Goal: Task Accomplishment & Management: Use online tool/utility

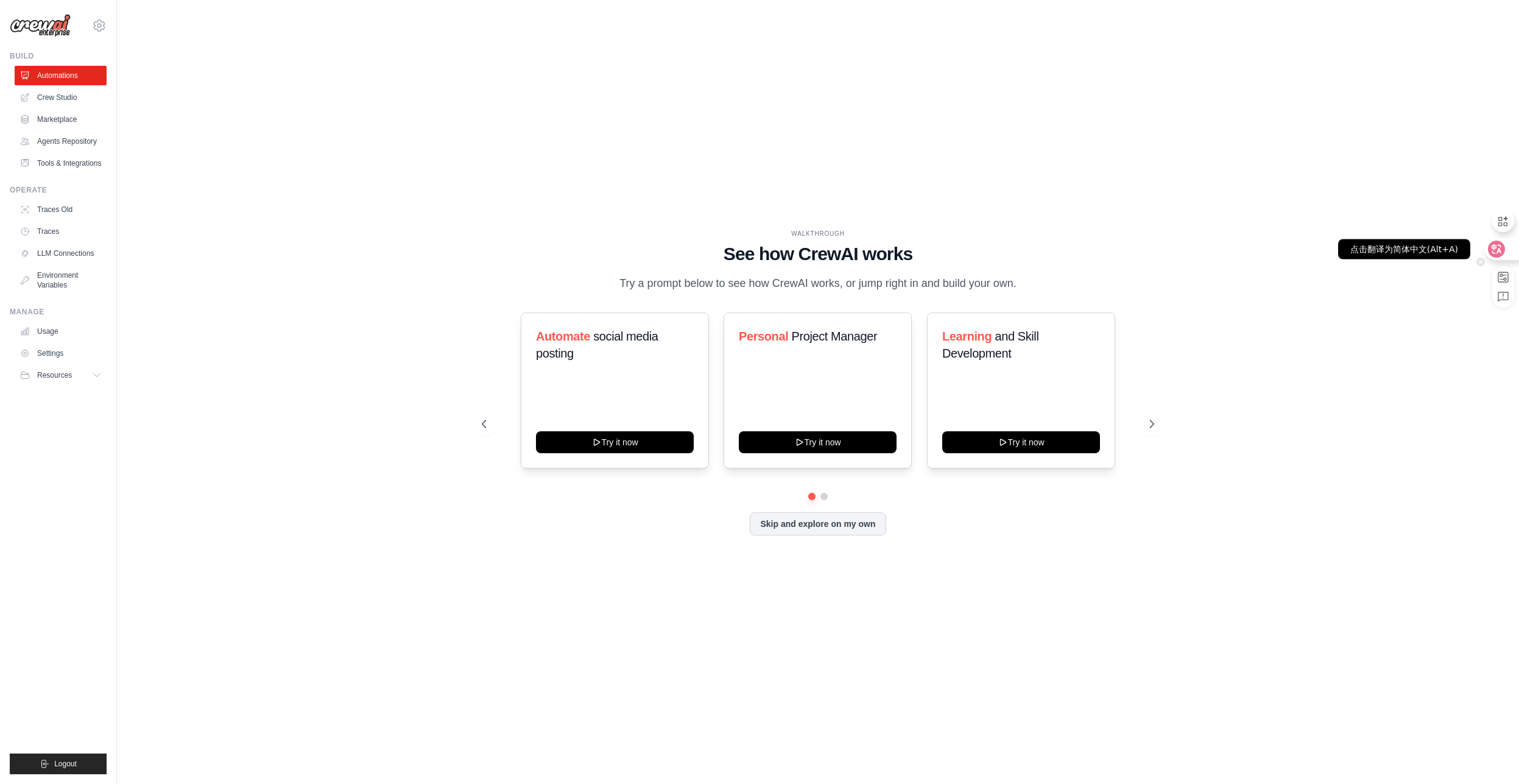
click at [1502, 246] on icon at bounding box center [1497, 249] width 12 height 12
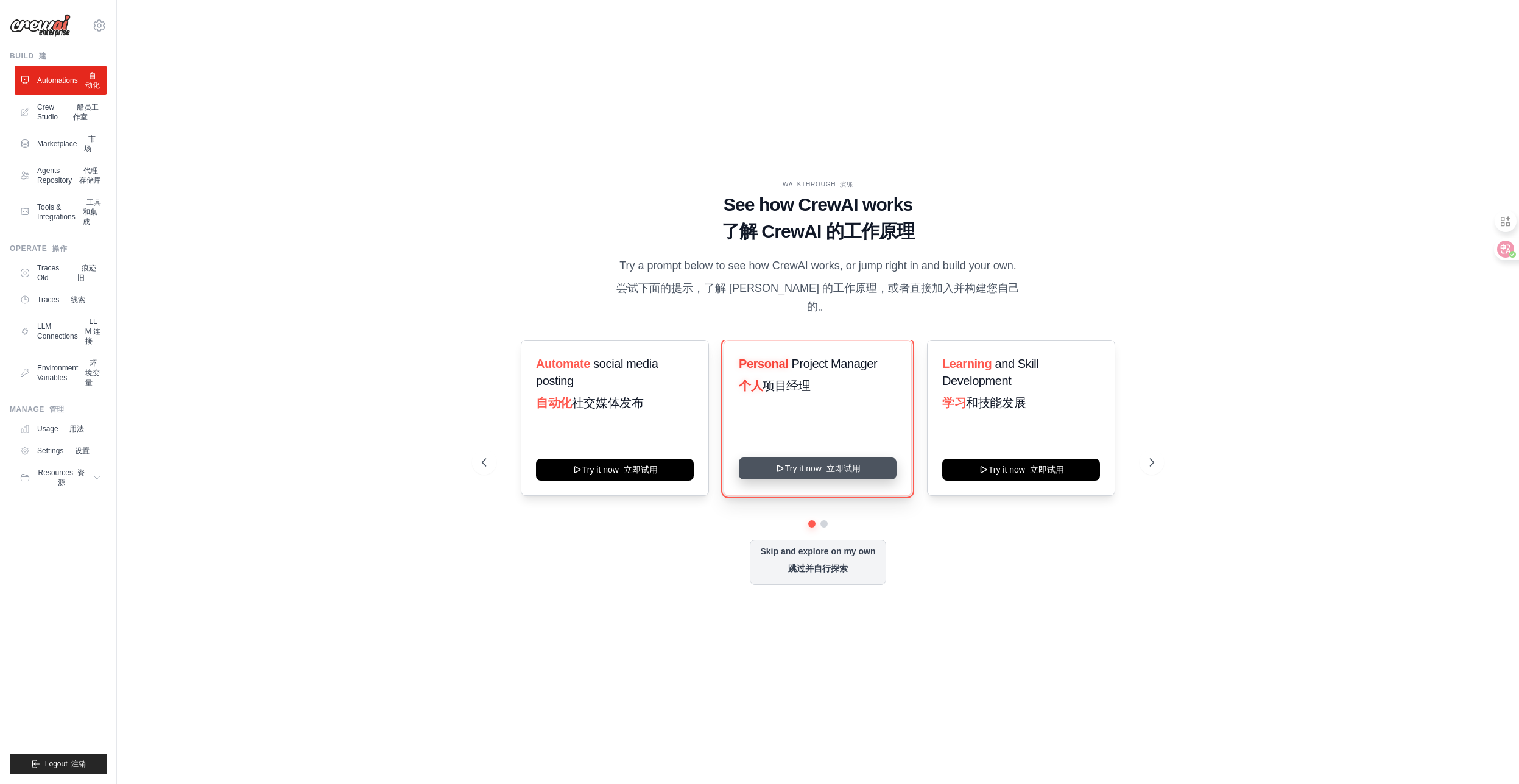
click at [828, 457] on button "Try it now 立即试用" at bounding box center [817, 467] width 158 height 22
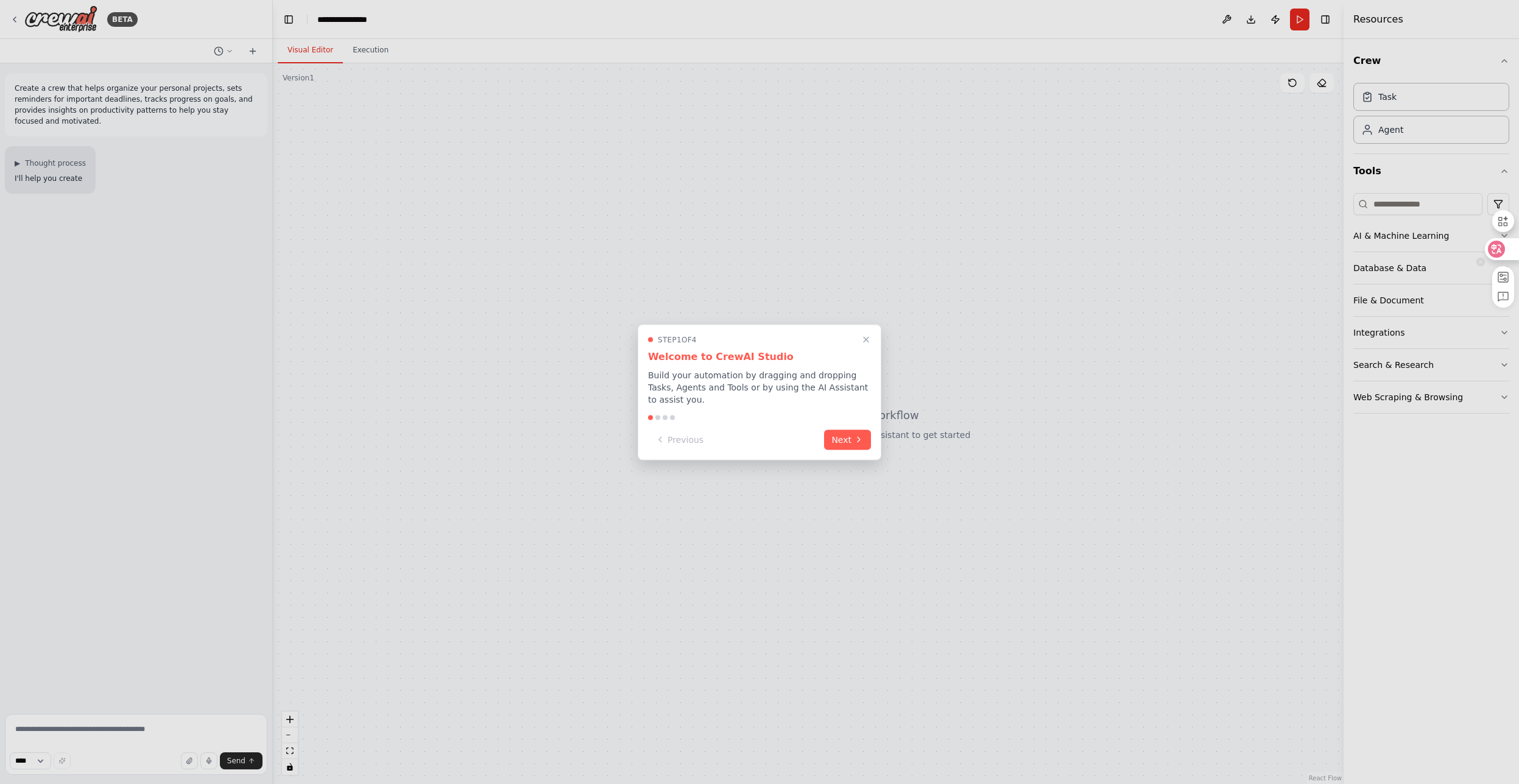
click at [1503, 256] on div at bounding box center [1501, 248] width 33 height 22
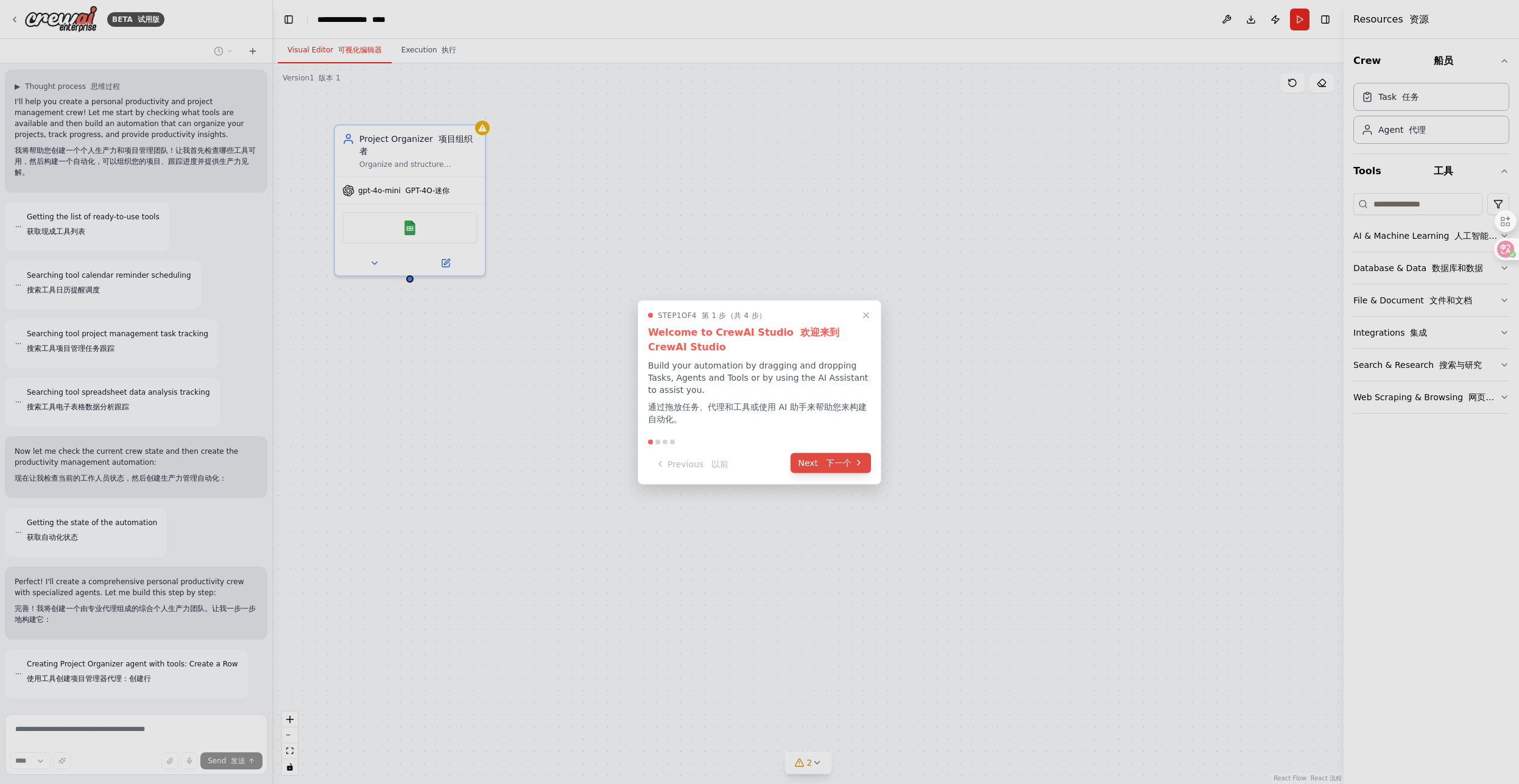
scroll to position [198, 0]
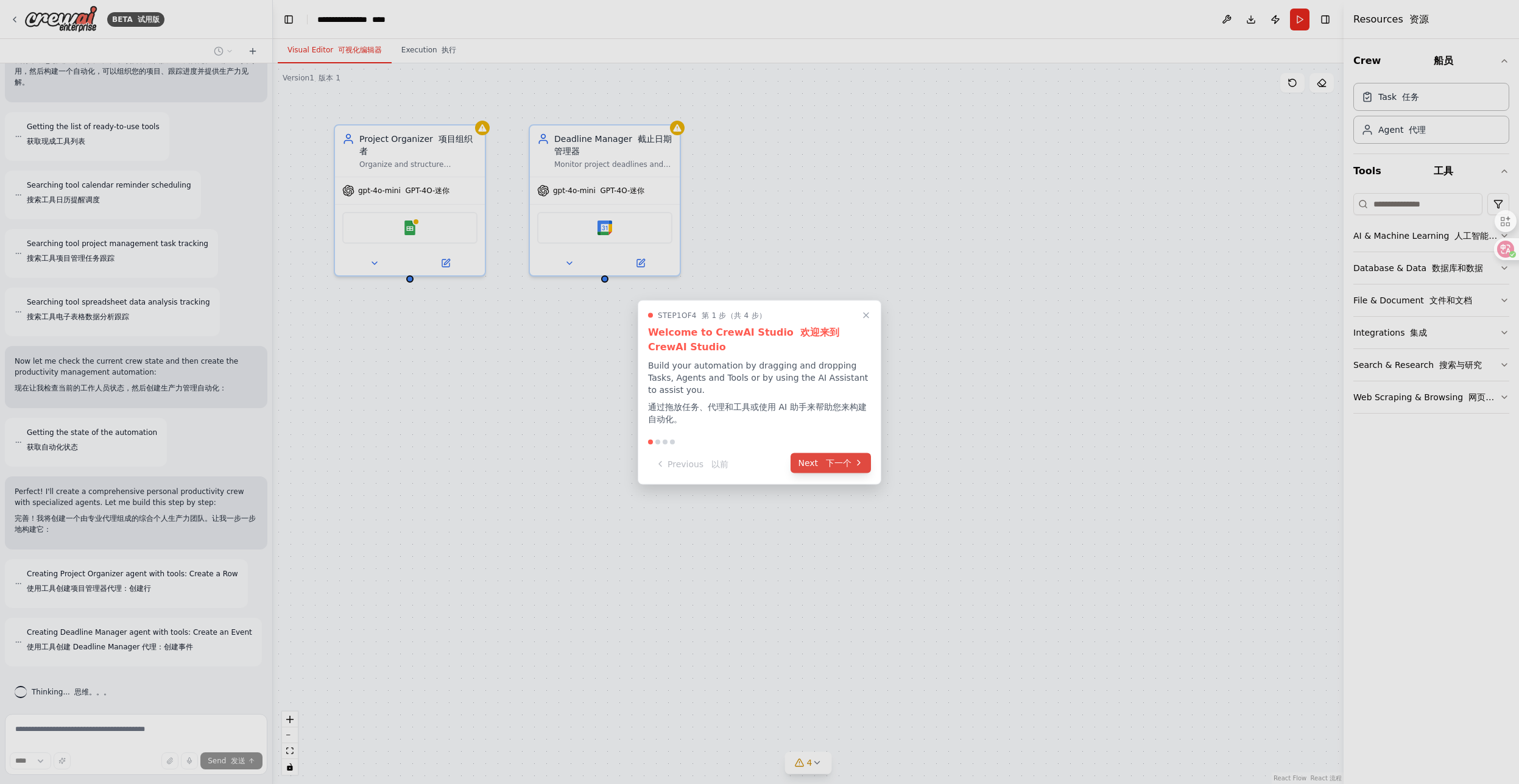
click at [819, 459] on button "Next 下一个" at bounding box center [830, 462] width 80 height 20
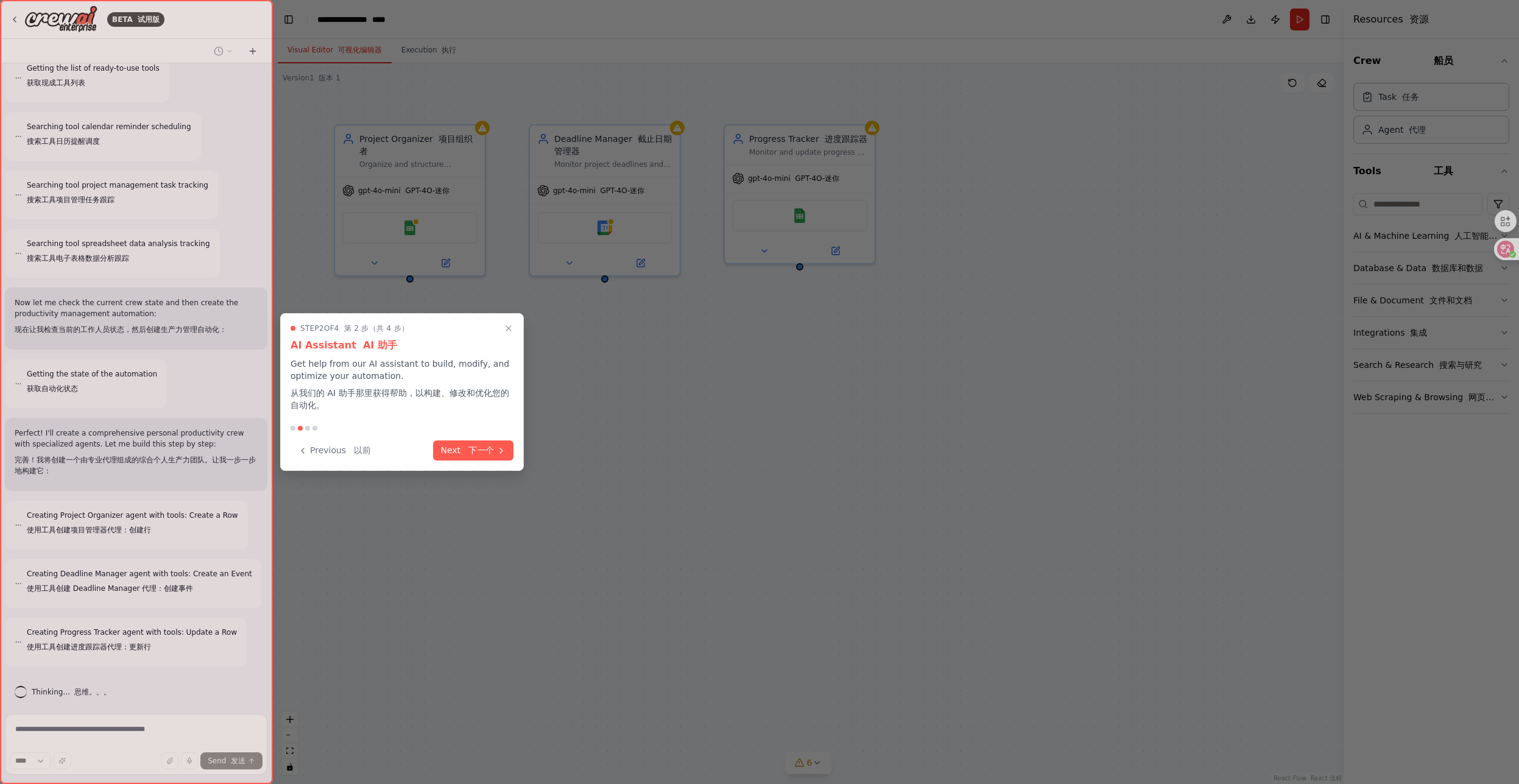
scroll to position [316, 0]
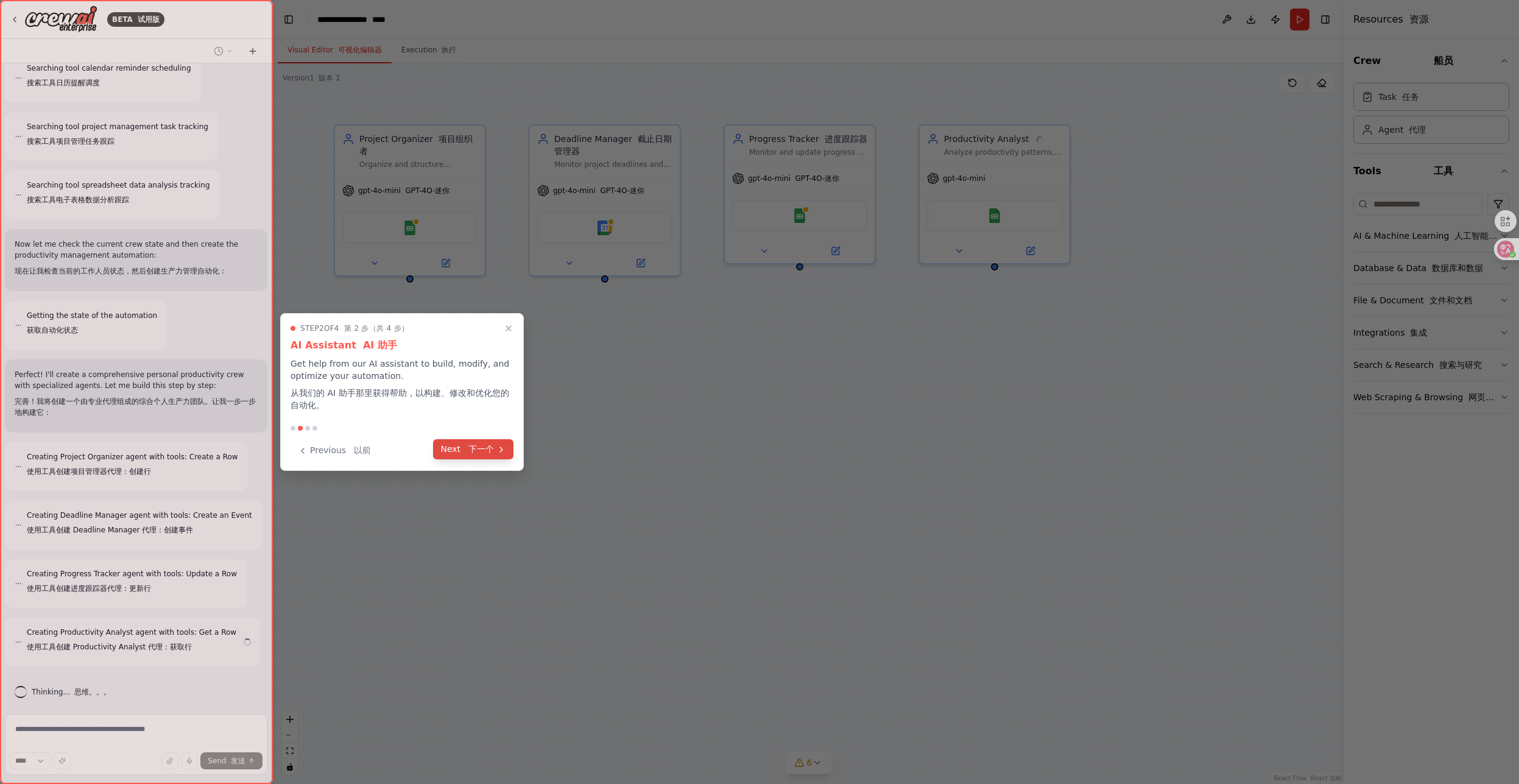
click at [466, 449] on font at bounding box center [466, 448] width 5 height 9
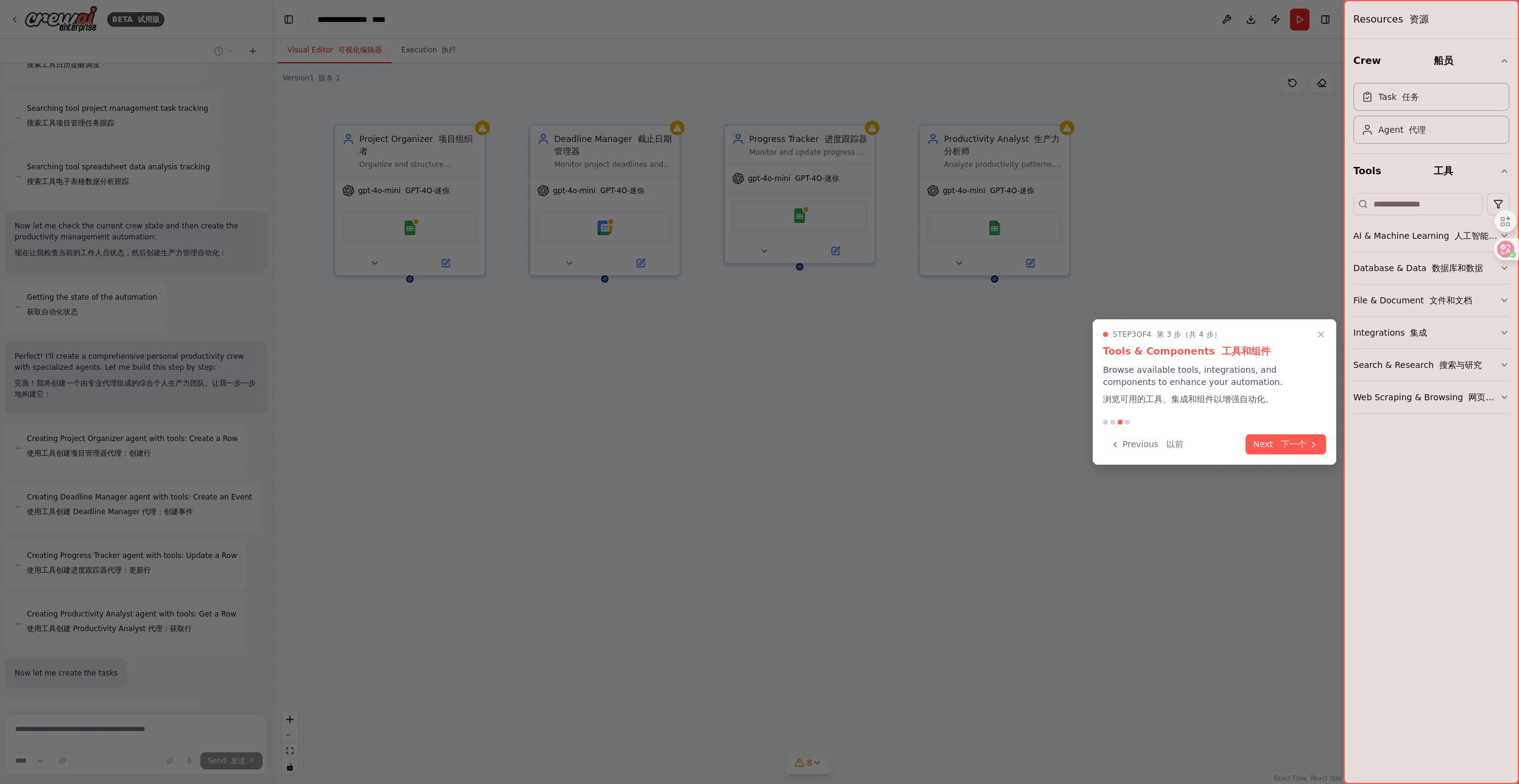
scroll to position [414, 0]
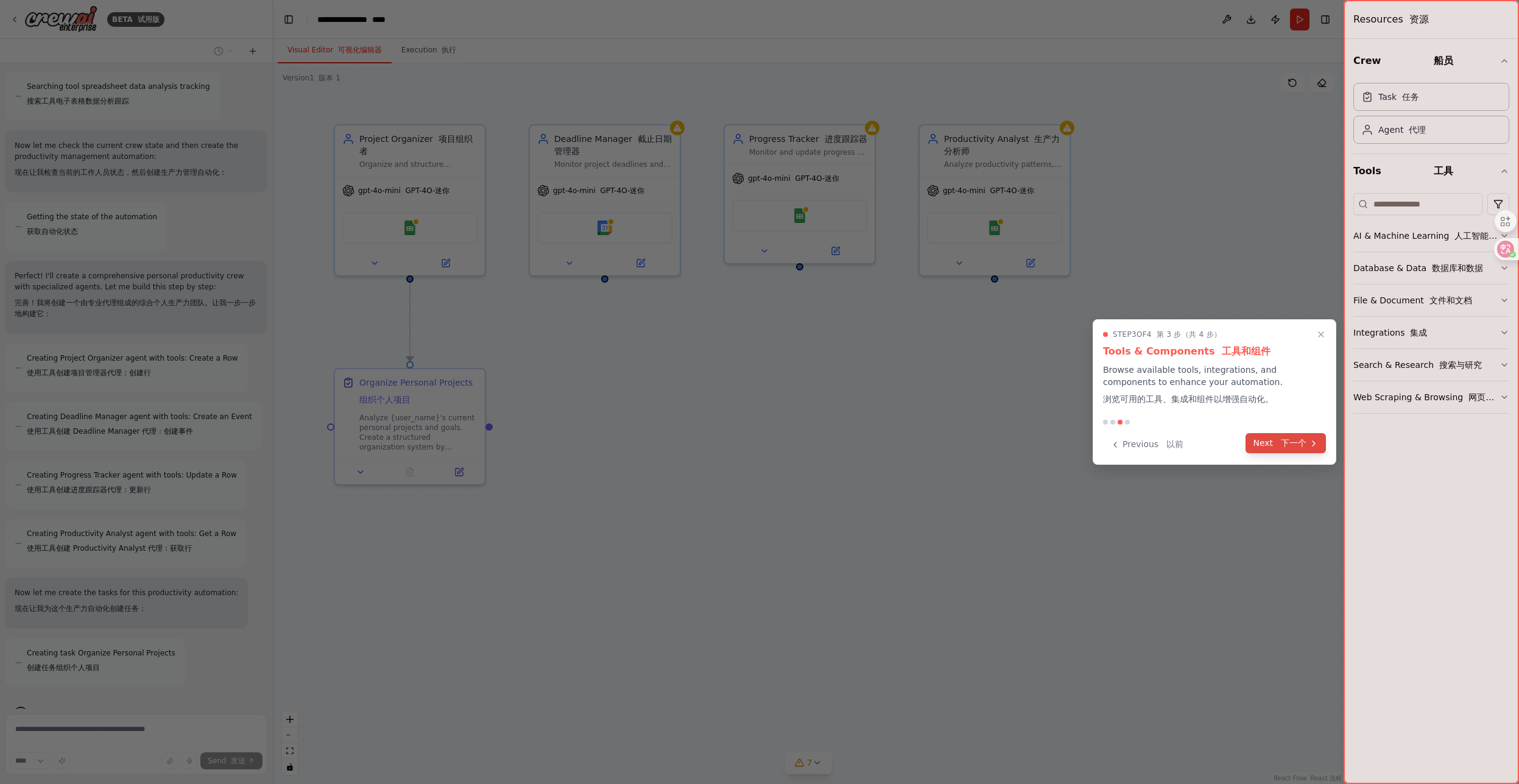
click at [1296, 443] on font "下一个" at bounding box center [1294, 442] width 26 height 9
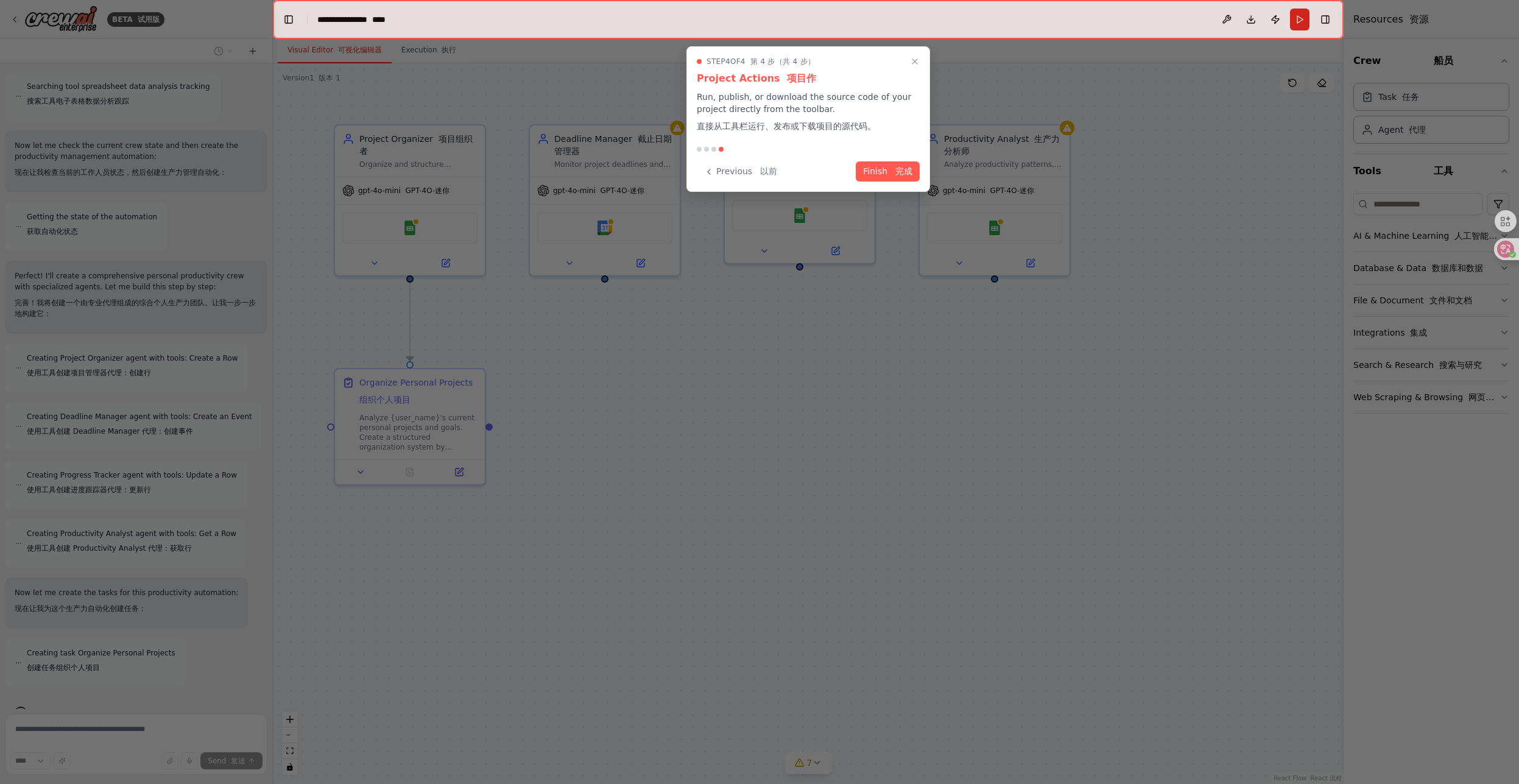
scroll to position [493, 0]
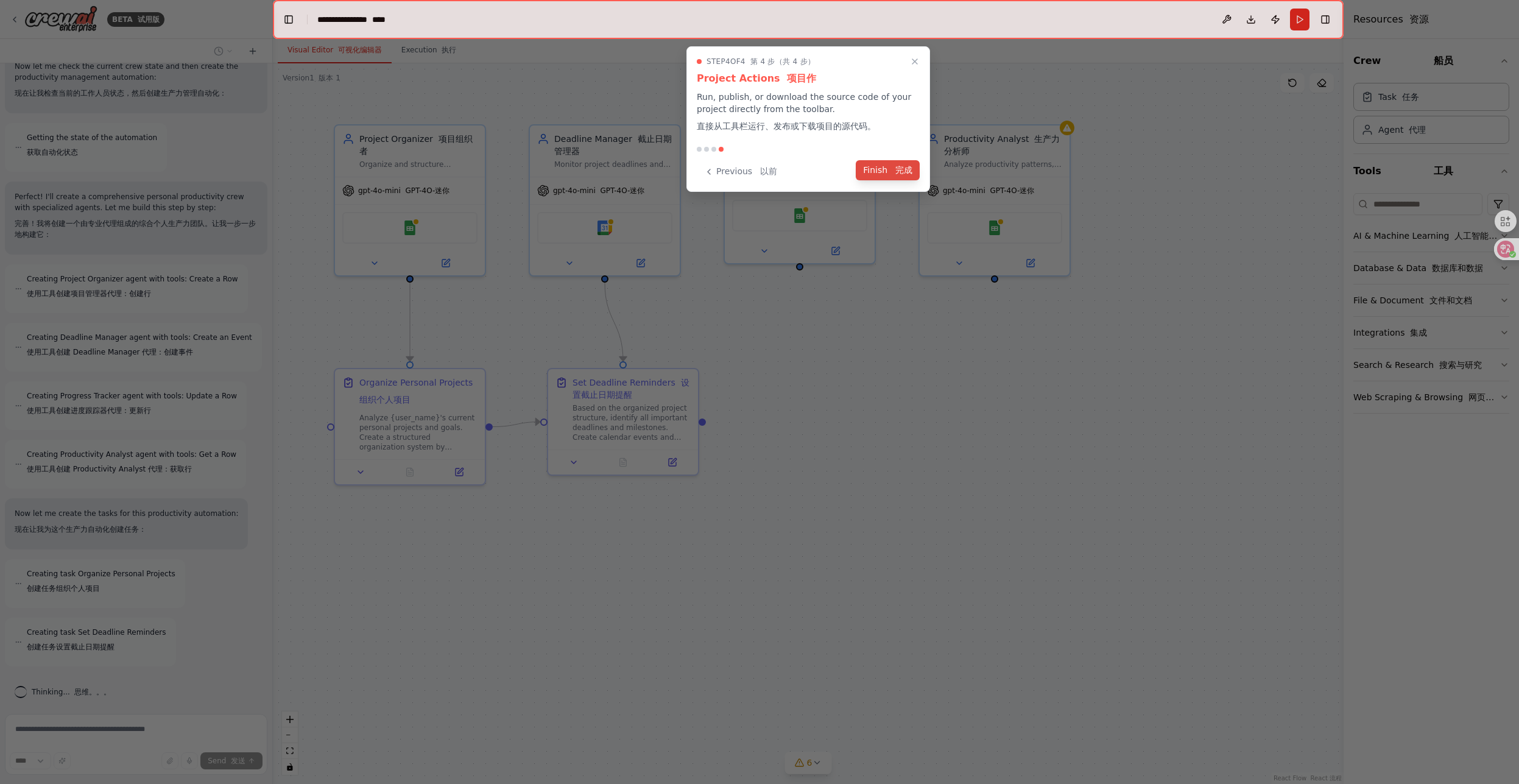
click at [890, 174] on button "Finish 完成" at bounding box center [888, 170] width 64 height 20
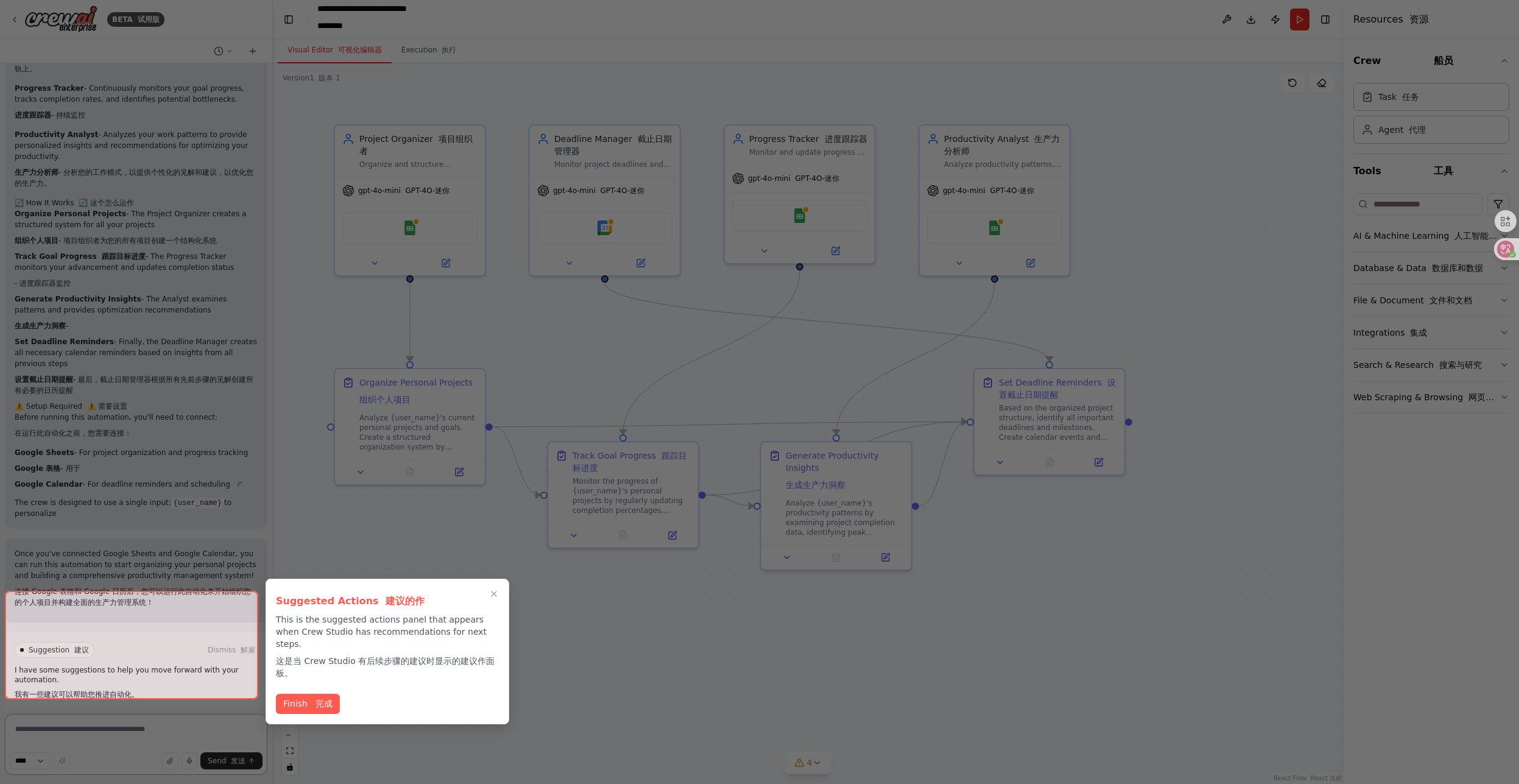
scroll to position [2178, 0]
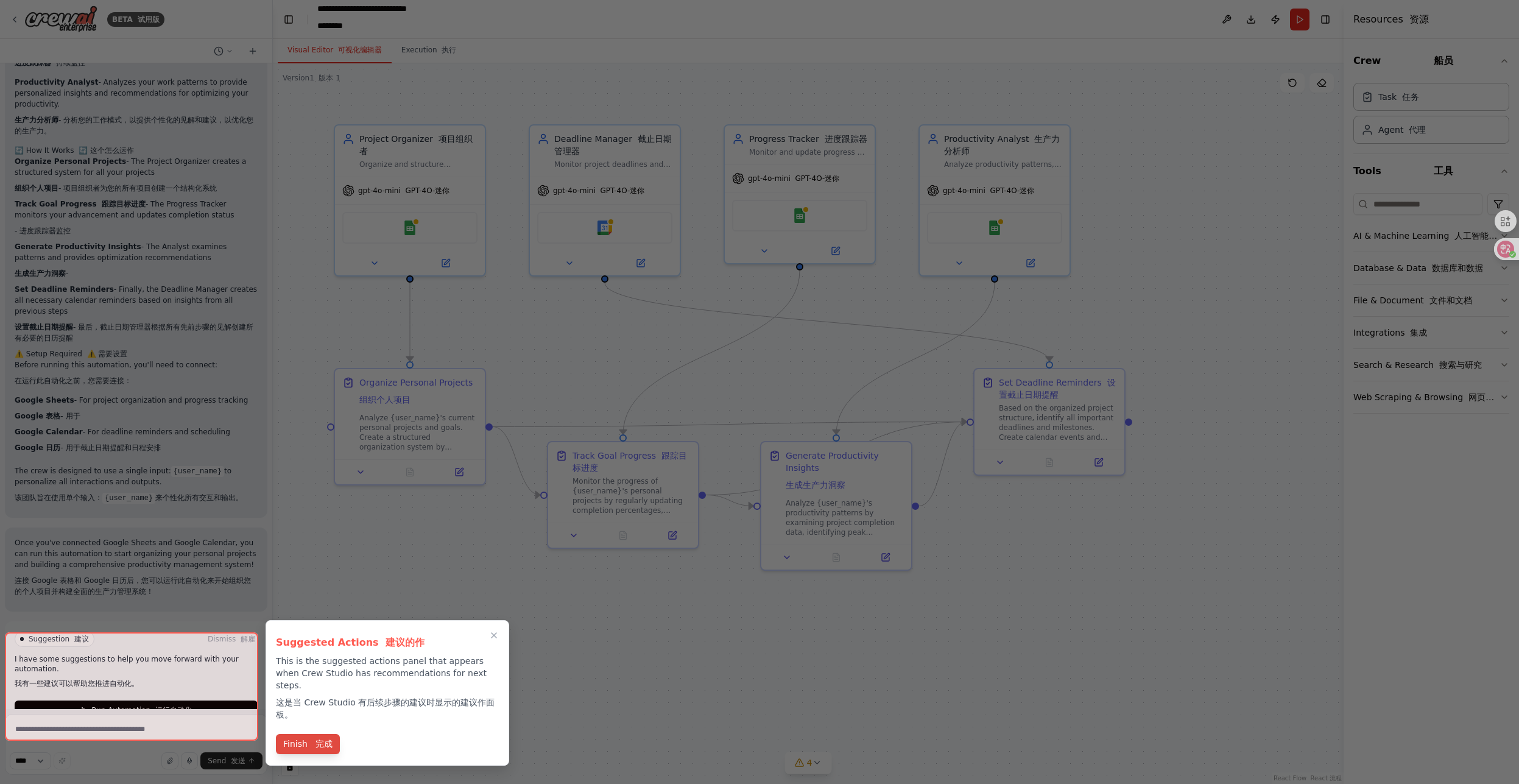
click at [316, 738] on font "完成" at bounding box center [324, 743] width 17 height 9
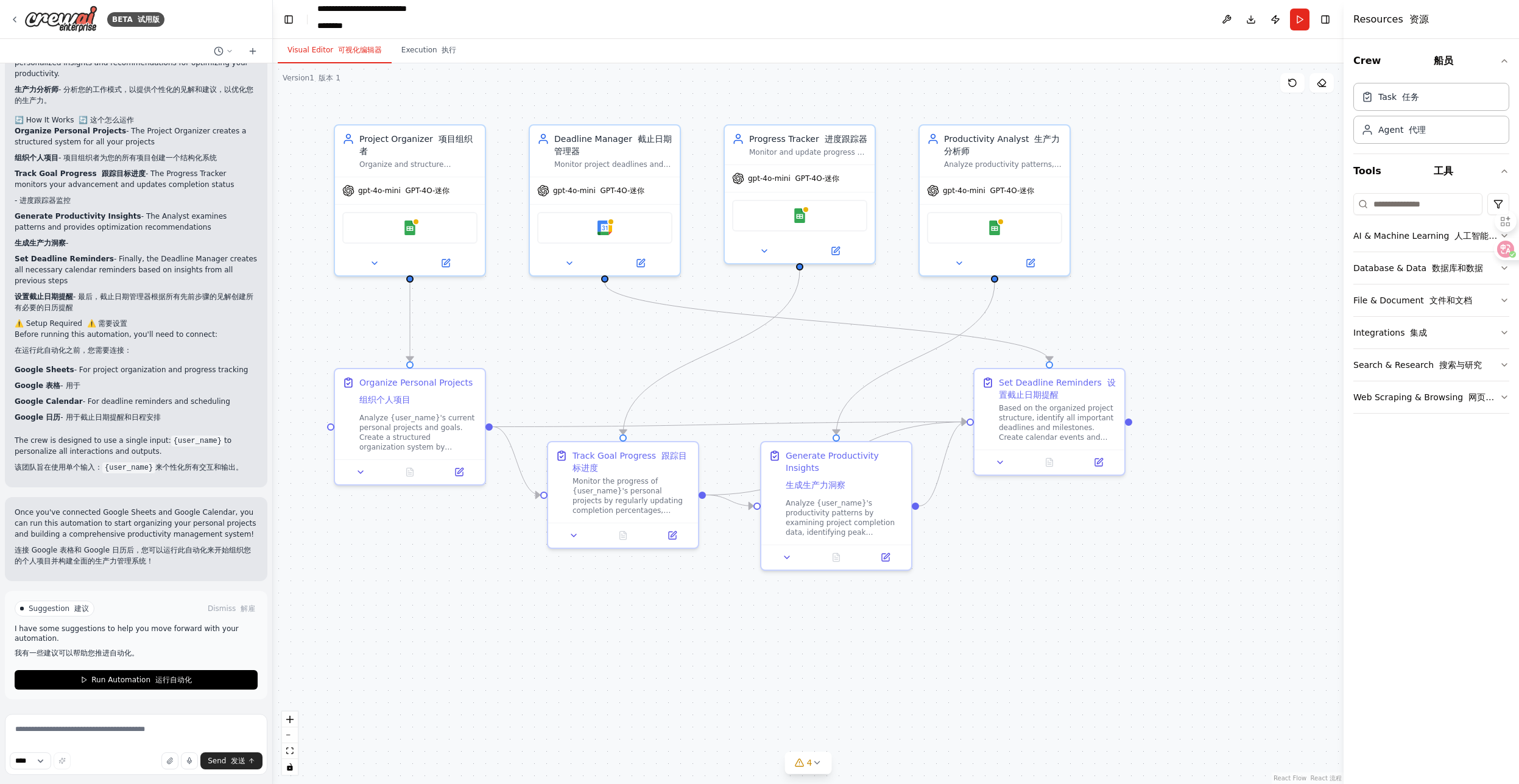
scroll to position [2219, 0]
click at [142, 680] on span "Run Automation 运行自动化" at bounding box center [141, 679] width 100 height 9
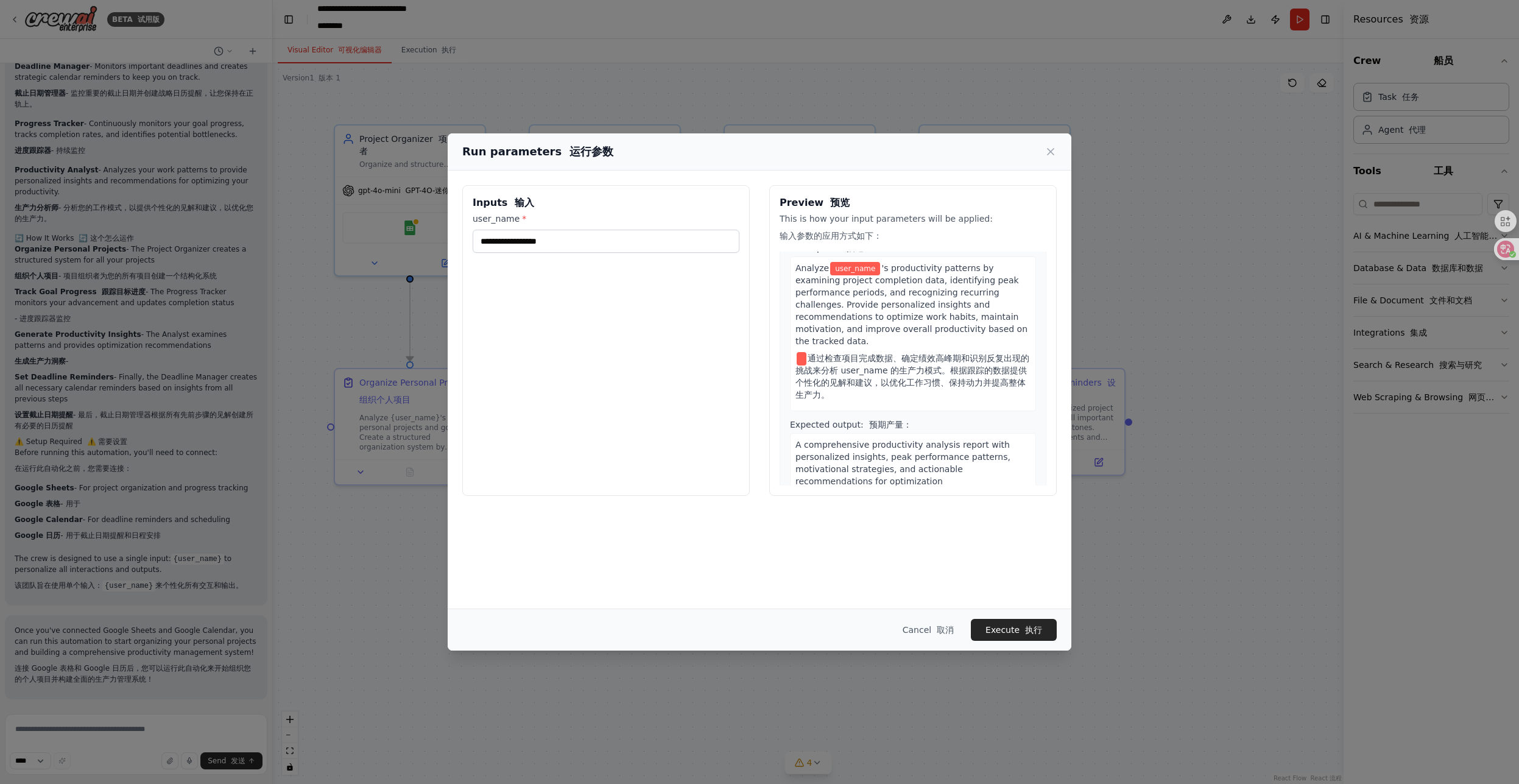
scroll to position [1047, 0]
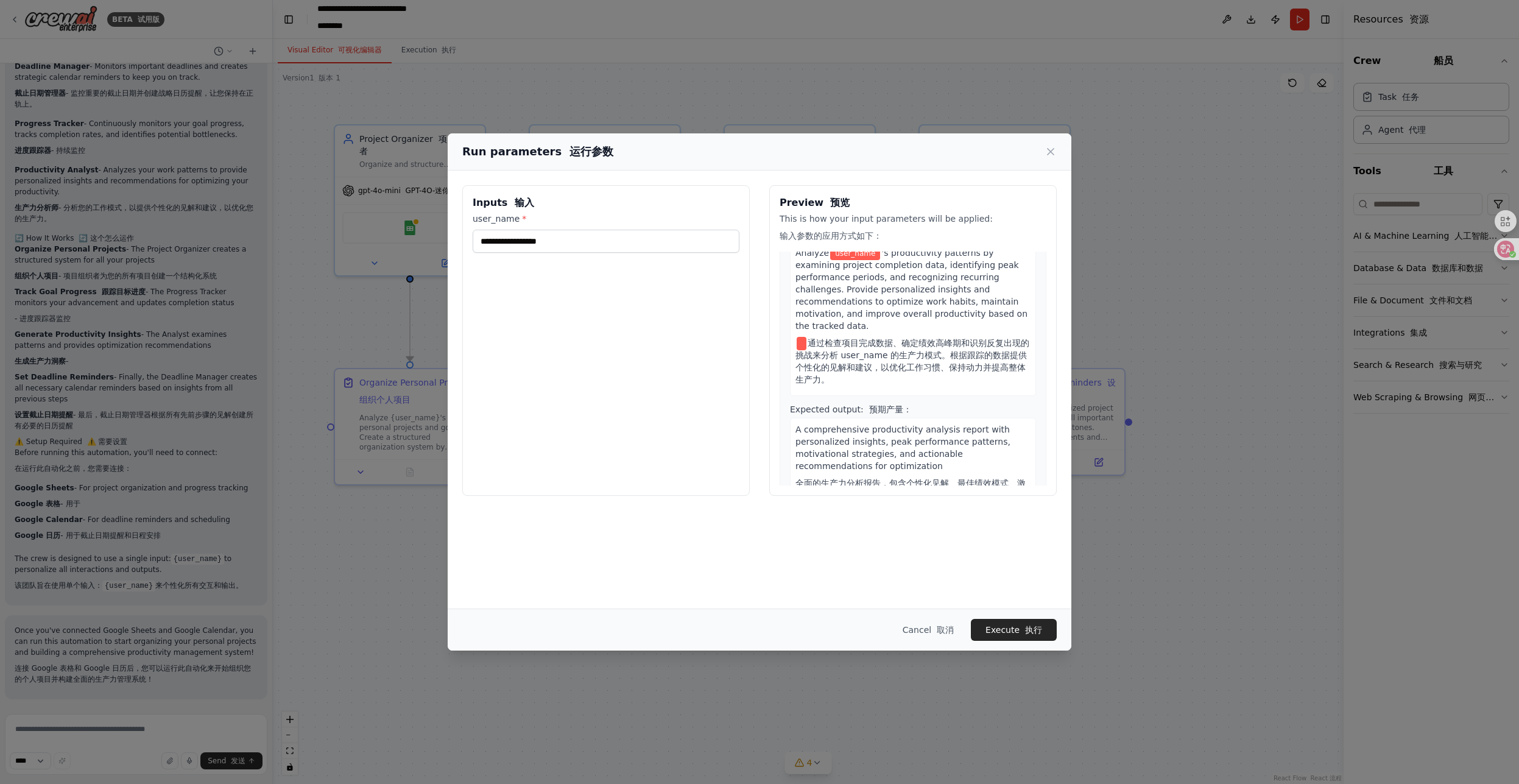
click at [921, 478] on font "全面的生产力分析报告，包含个性化见解、最佳绩效模式、激励策略和可行的优化建议" at bounding box center [910, 488] width 230 height 22
click at [574, 244] on input "user_name *" at bounding box center [606, 241] width 267 height 23
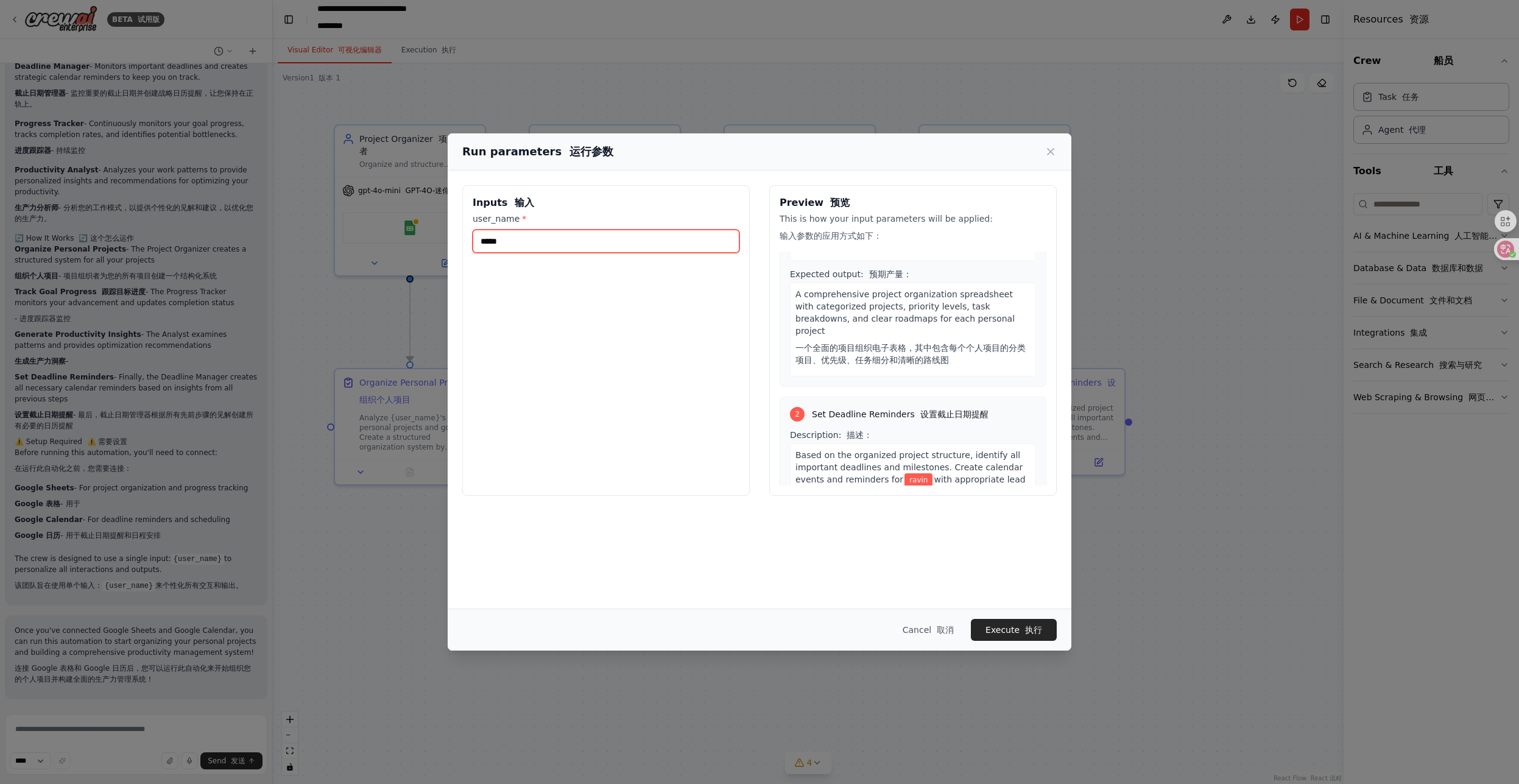
scroll to position [219, 0]
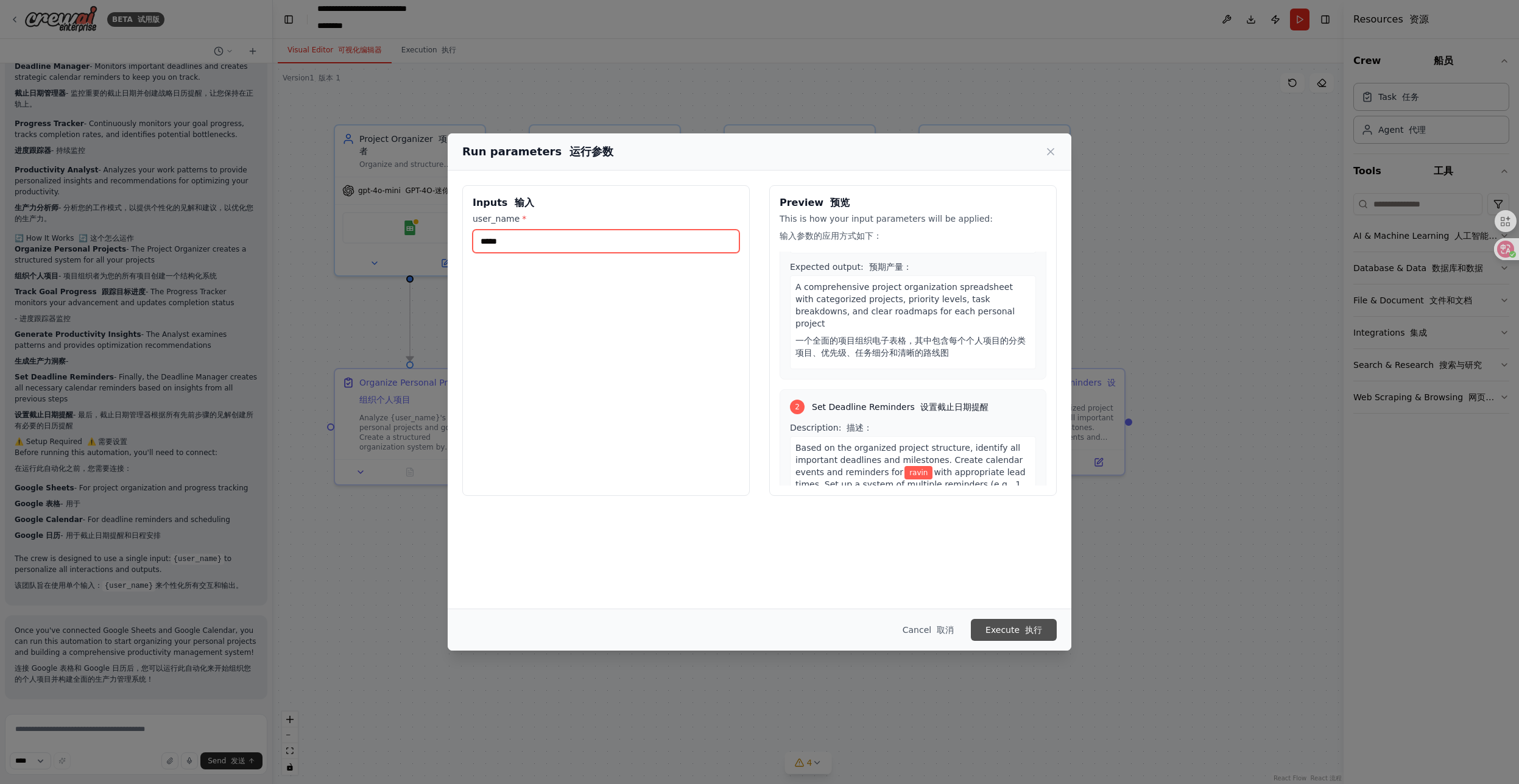
type input "*****"
click at [999, 629] on button "Execute 执行" at bounding box center [1014, 629] width 86 height 22
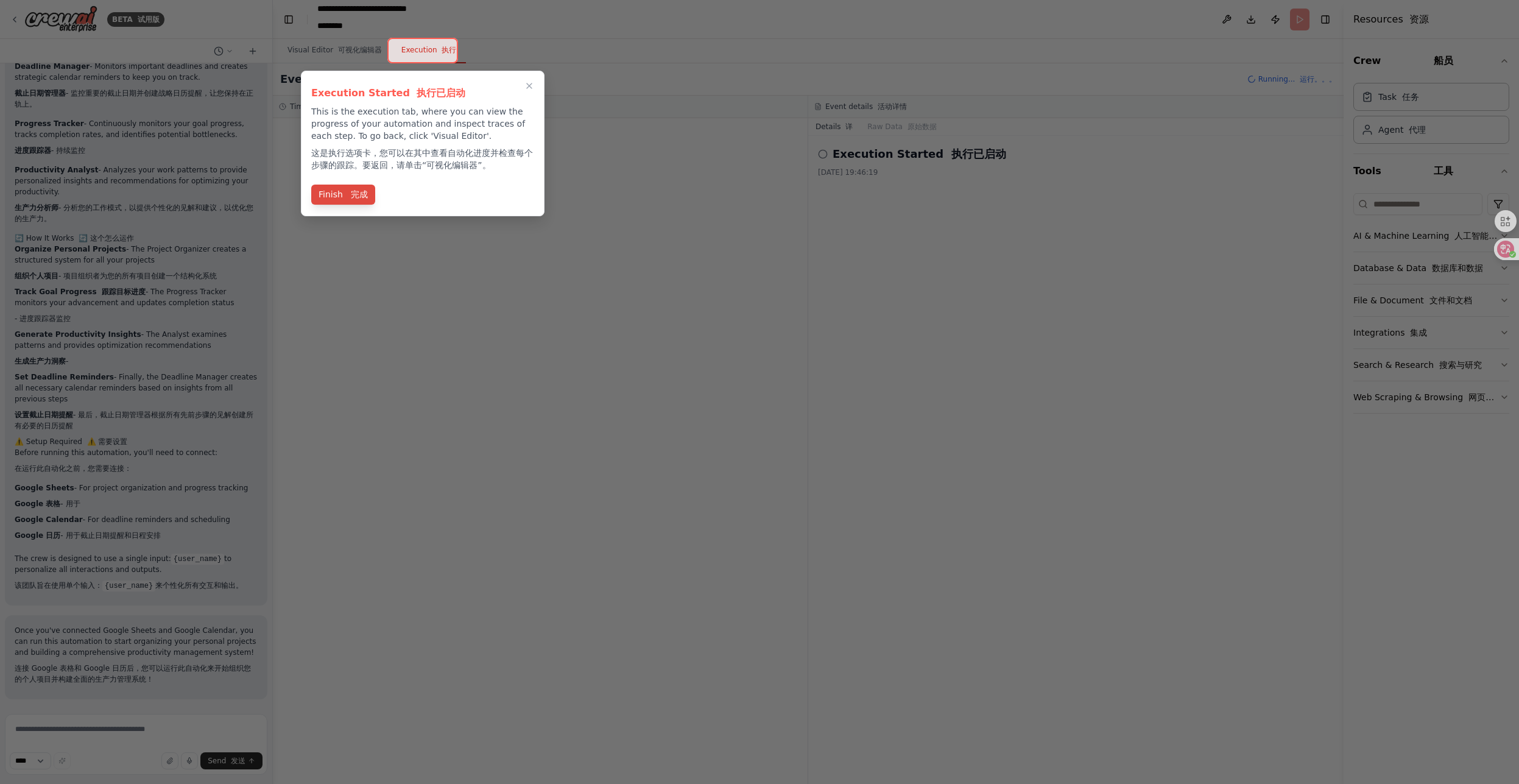
click at [337, 196] on button "Finish 完成" at bounding box center [343, 194] width 64 height 20
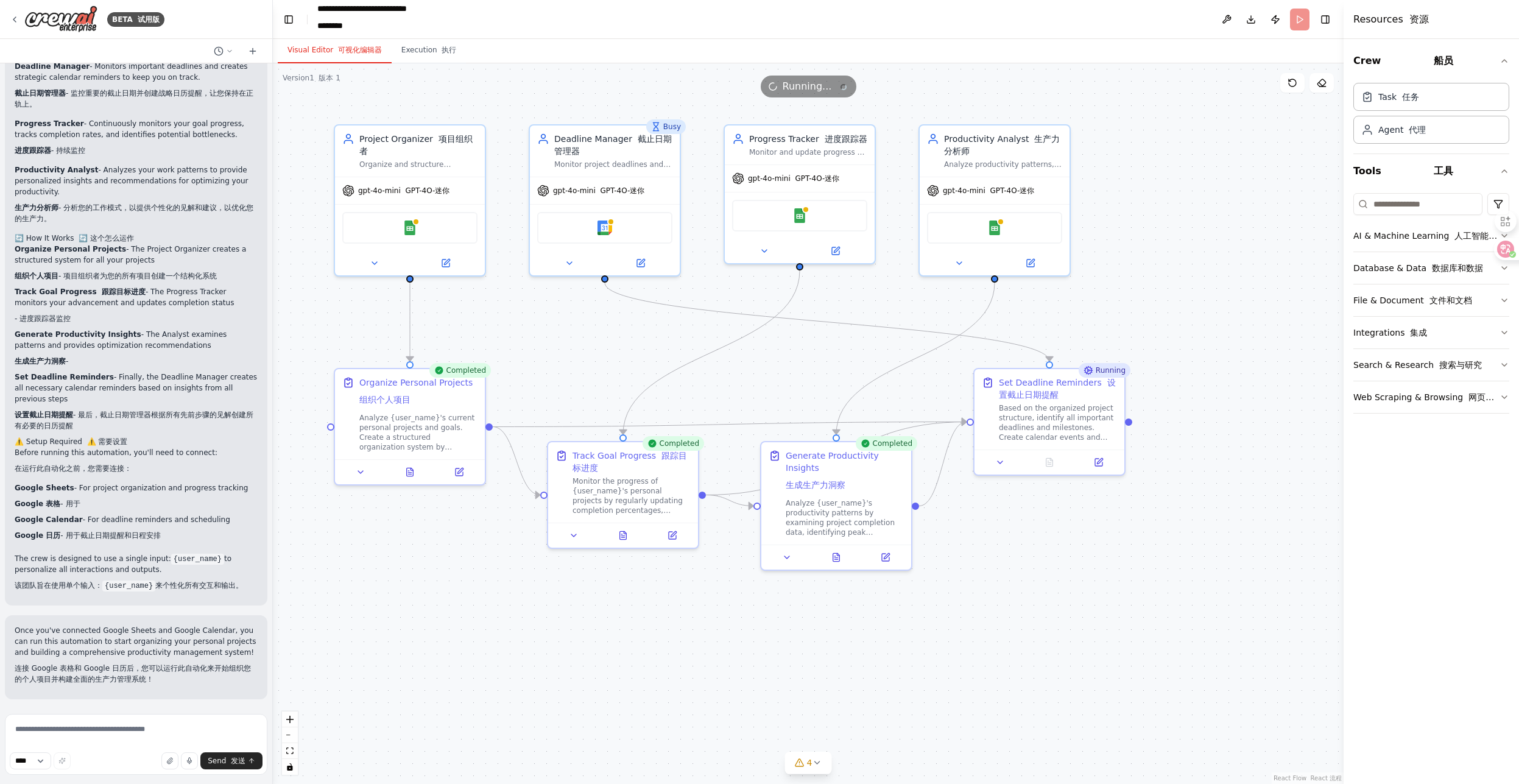
click at [315, 47] on button "Visual Editor 可视化编辑器" at bounding box center [335, 51] width 114 height 26
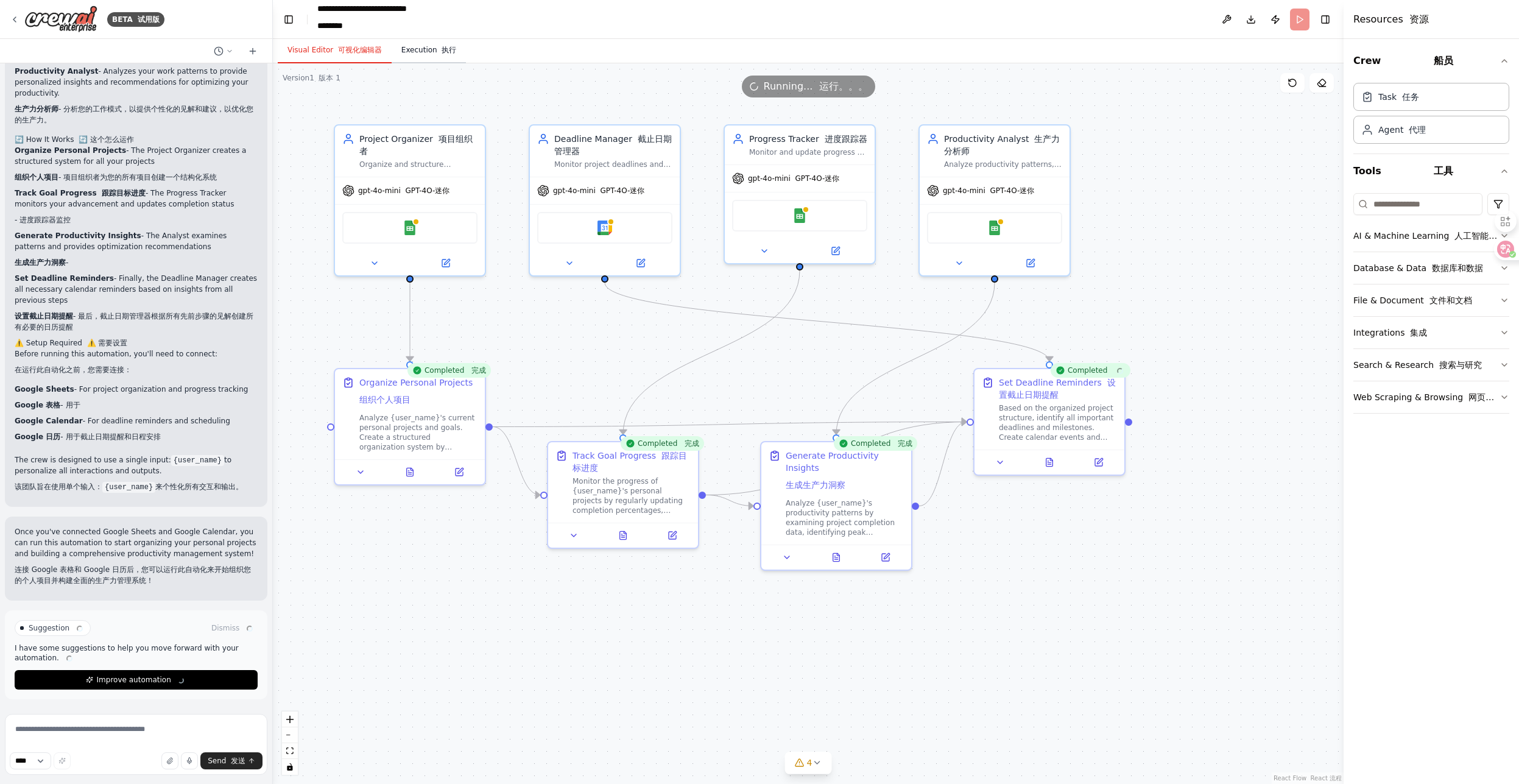
scroll to position [2219, 0]
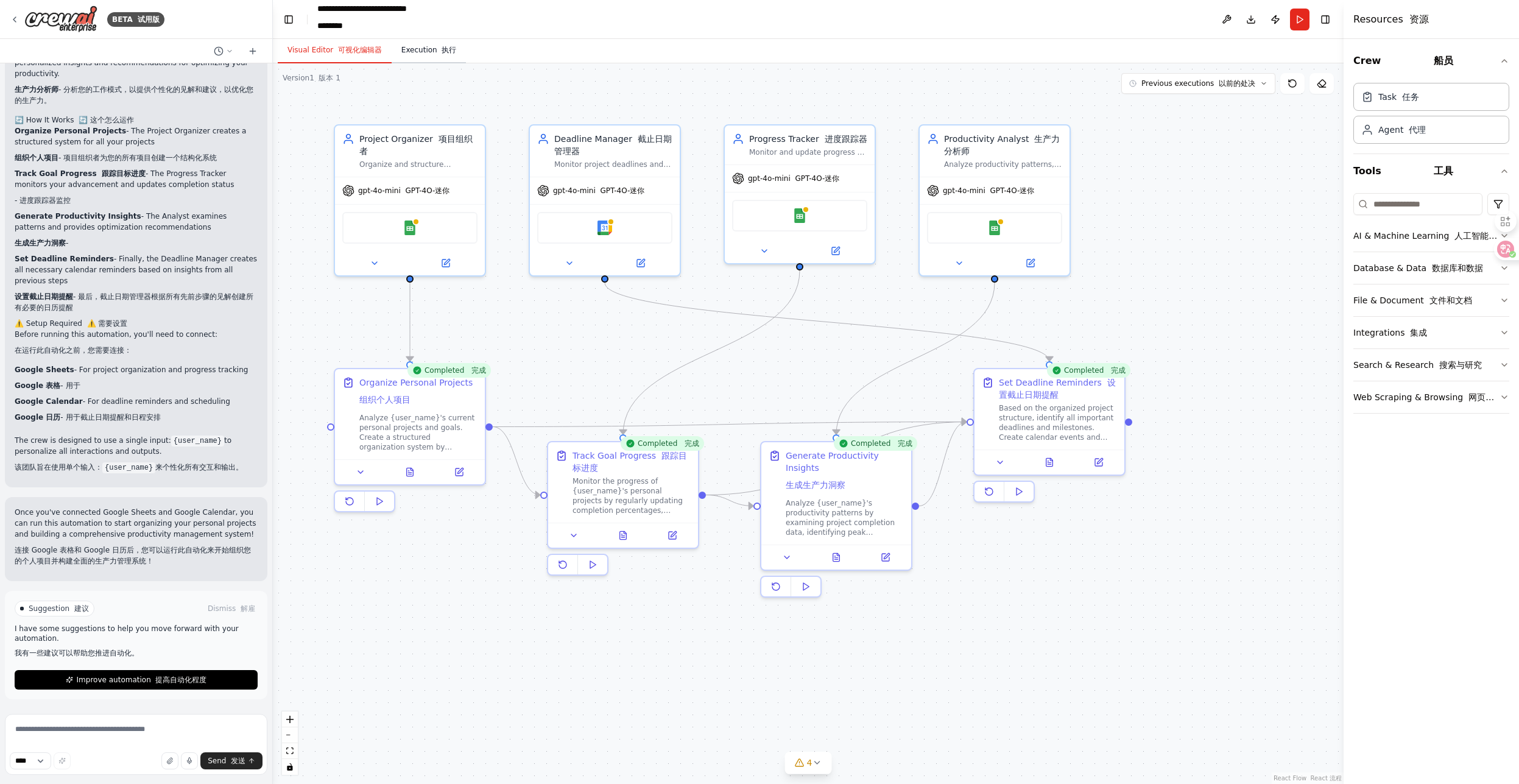
click at [426, 50] on button "Execution 执行" at bounding box center [429, 51] width 75 height 26
click at [344, 45] on font "可视化编辑器" at bounding box center [357, 49] width 48 height 9
click at [117, 682] on span "Improve automation 提高自动化程度" at bounding box center [141, 679] width 130 height 9
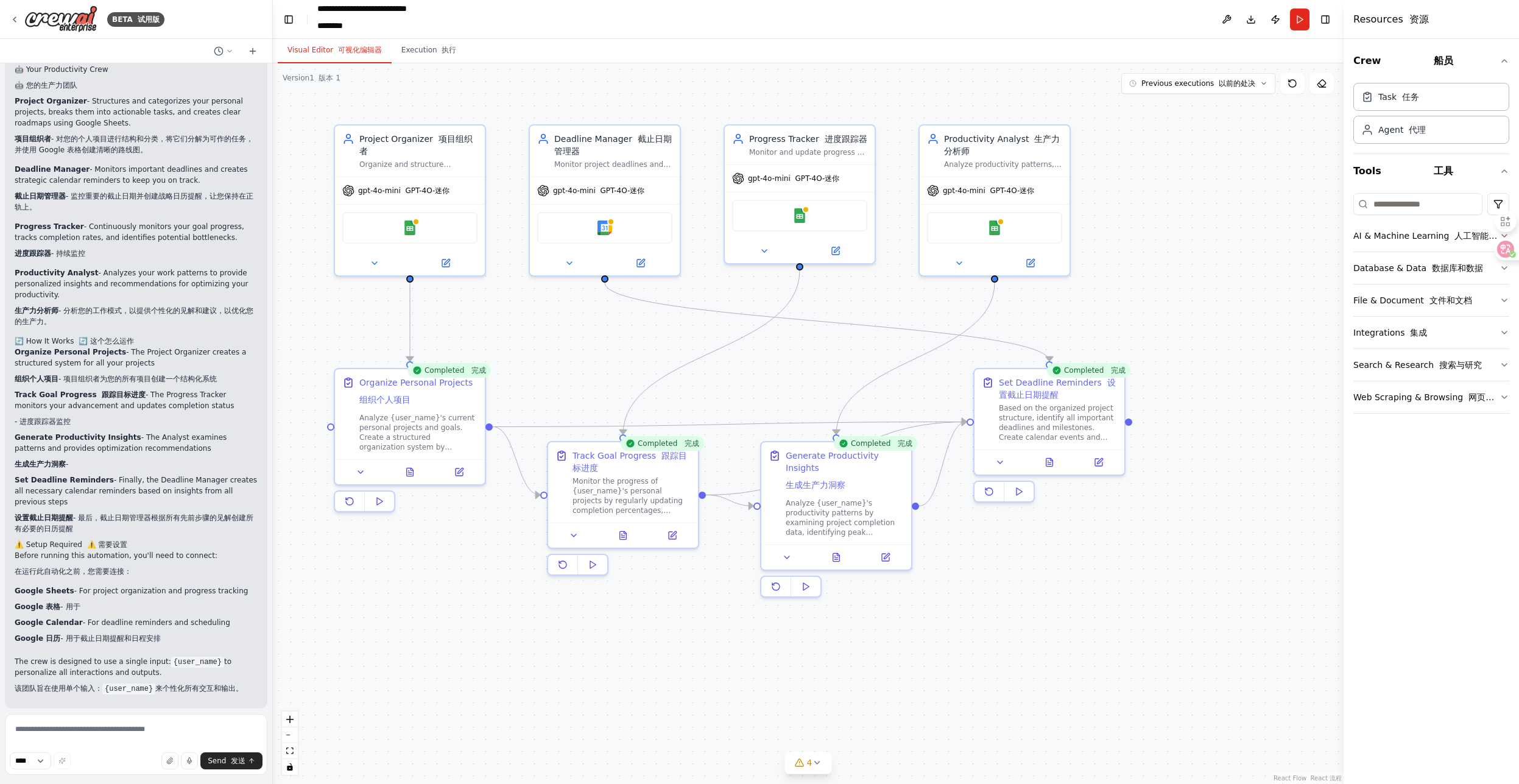
scroll to position [2142, 0]
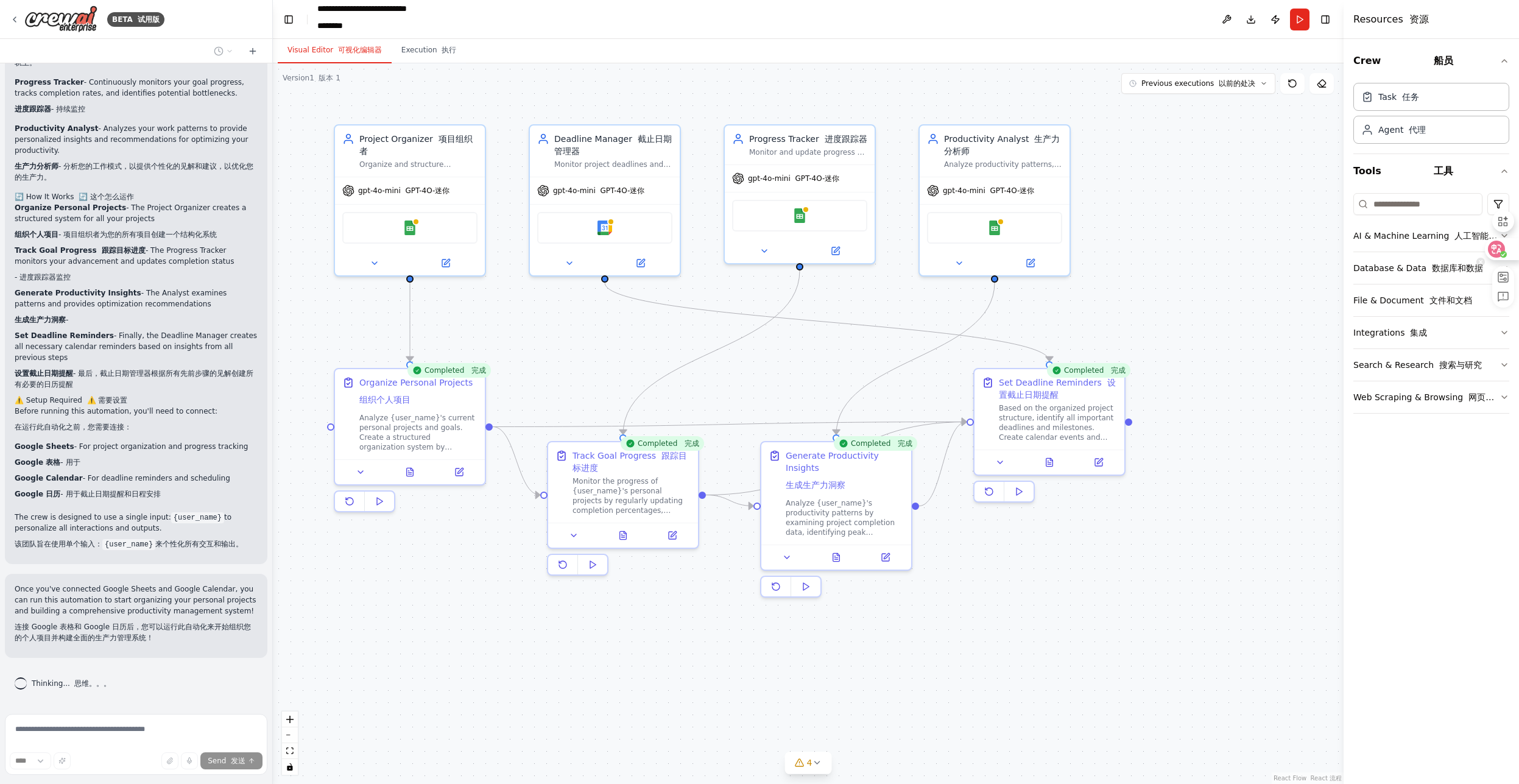
click at [1508, 254] on div at bounding box center [1501, 248] width 33 height 22
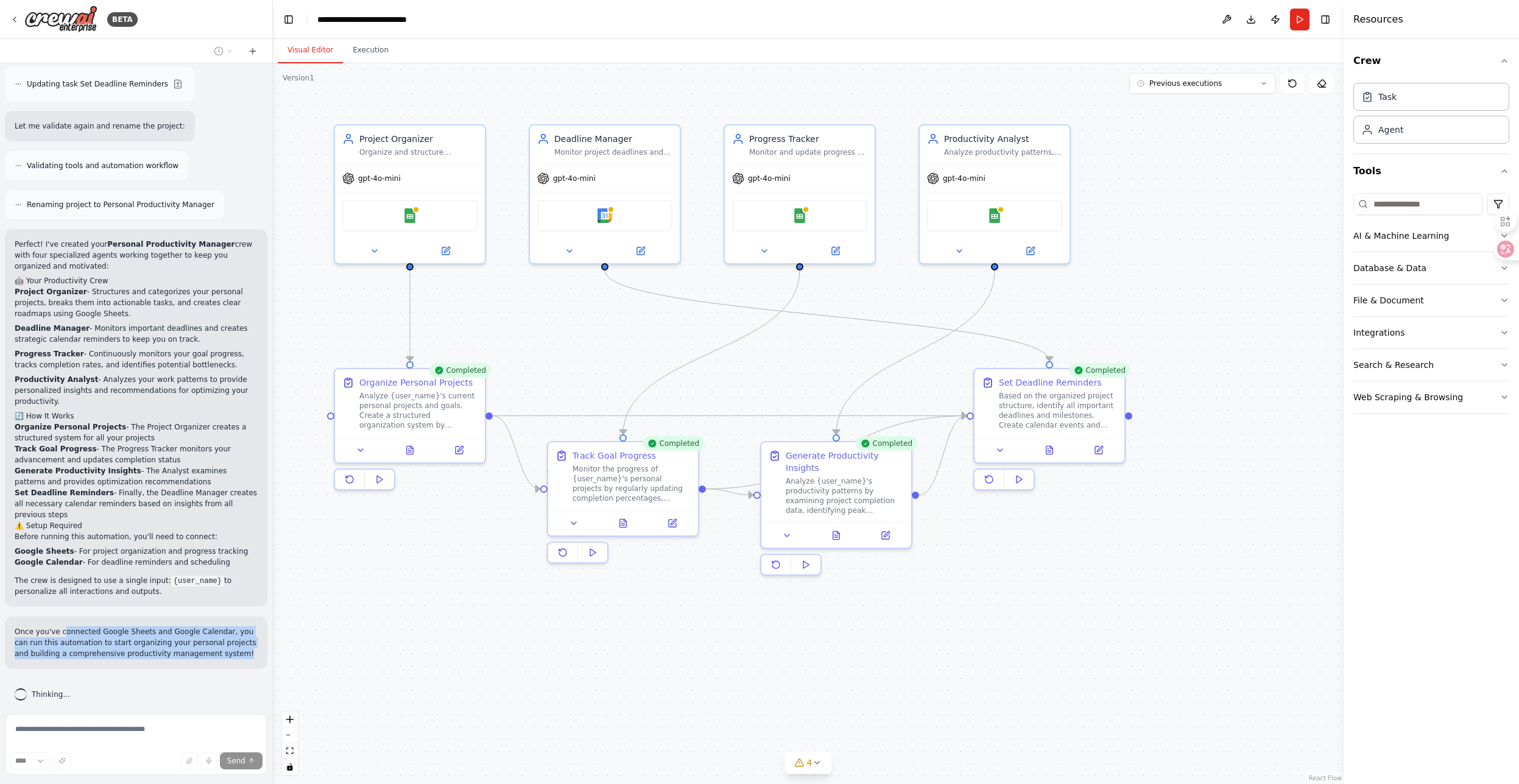
drag, startPoint x: 63, startPoint y: 620, endPoint x: 228, endPoint y: 646, distance: 167.0
click at [228, 646] on p "Once you've connected Google Sheets and Google Calendar, you can run this autom…" at bounding box center [136, 643] width 243 height 33
click at [237, 646] on p "Once you've connected Google Sheets and Google Calendar, you can run this autom…" at bounding box center [136, 643] width 243 height 33
click at [391, 626] on div ".deletable-edge-delete-btn { width: 20px; height: 20px; border: 0px solid #ffff…" at bounding box center [807, 423] width 1070 height 720
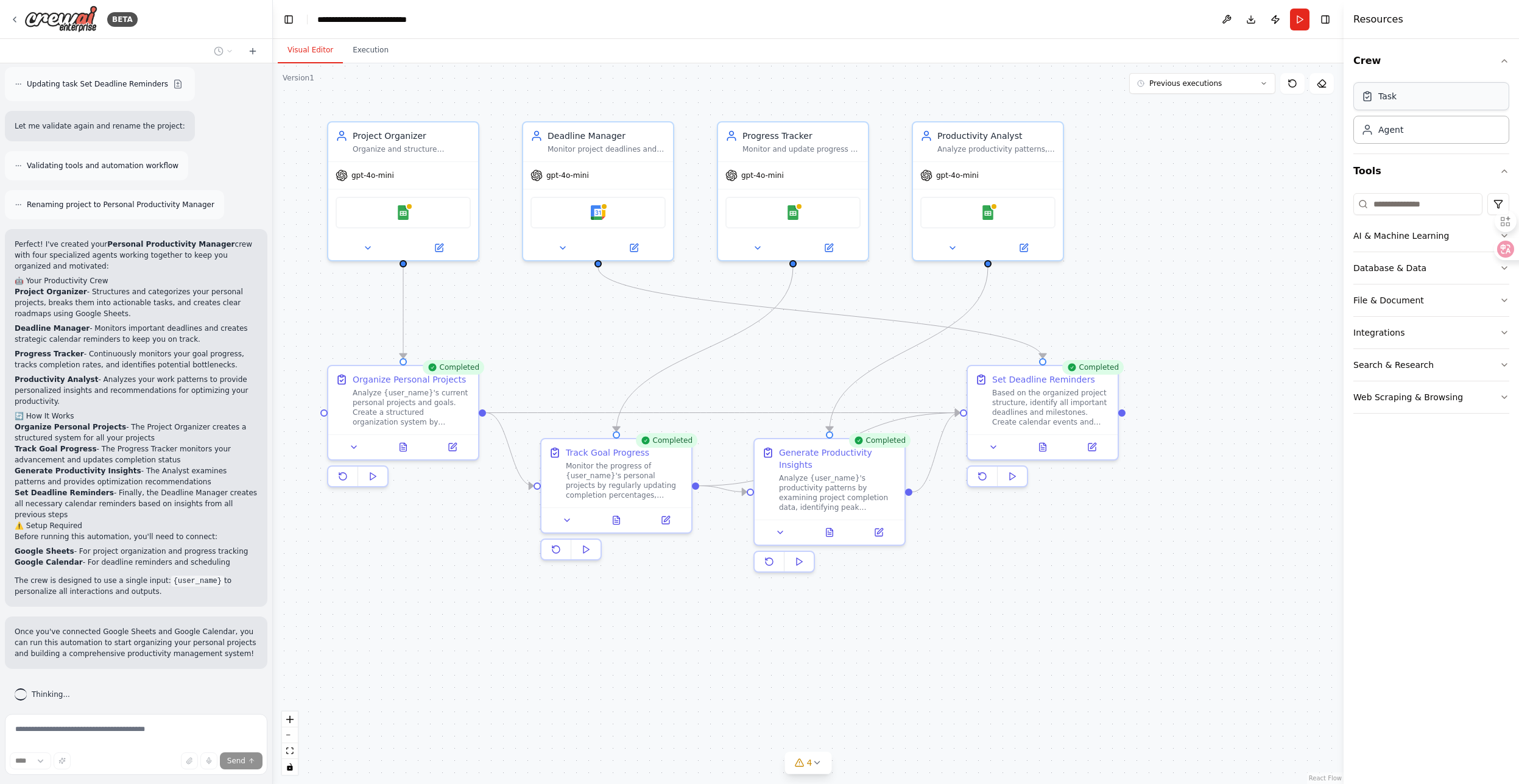
click at [1420, 98] on div "Task" at bounding box center [1431, 96] width 156 height 28
click at [1410, 131] on div "Agent" at bounding box center [1431, 129] width 156 height 28
click at [1408, 241] on div "AI & Machine Learning" at bounding box center [1401, 235] width 96 height 12
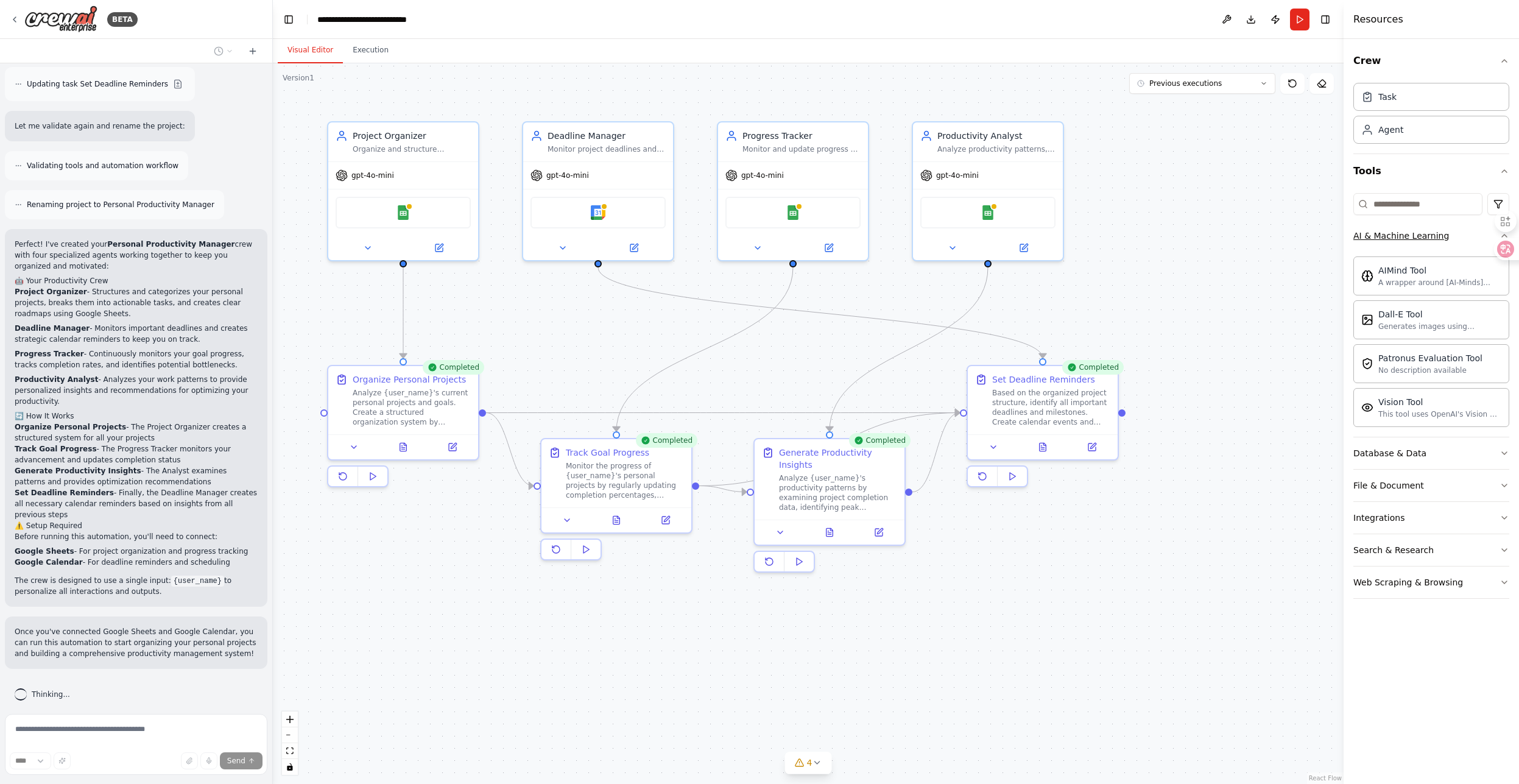
click at [1390, 235] on div "AI & Machine Learning" at bounding box center [1401, 235] width 96 height 12
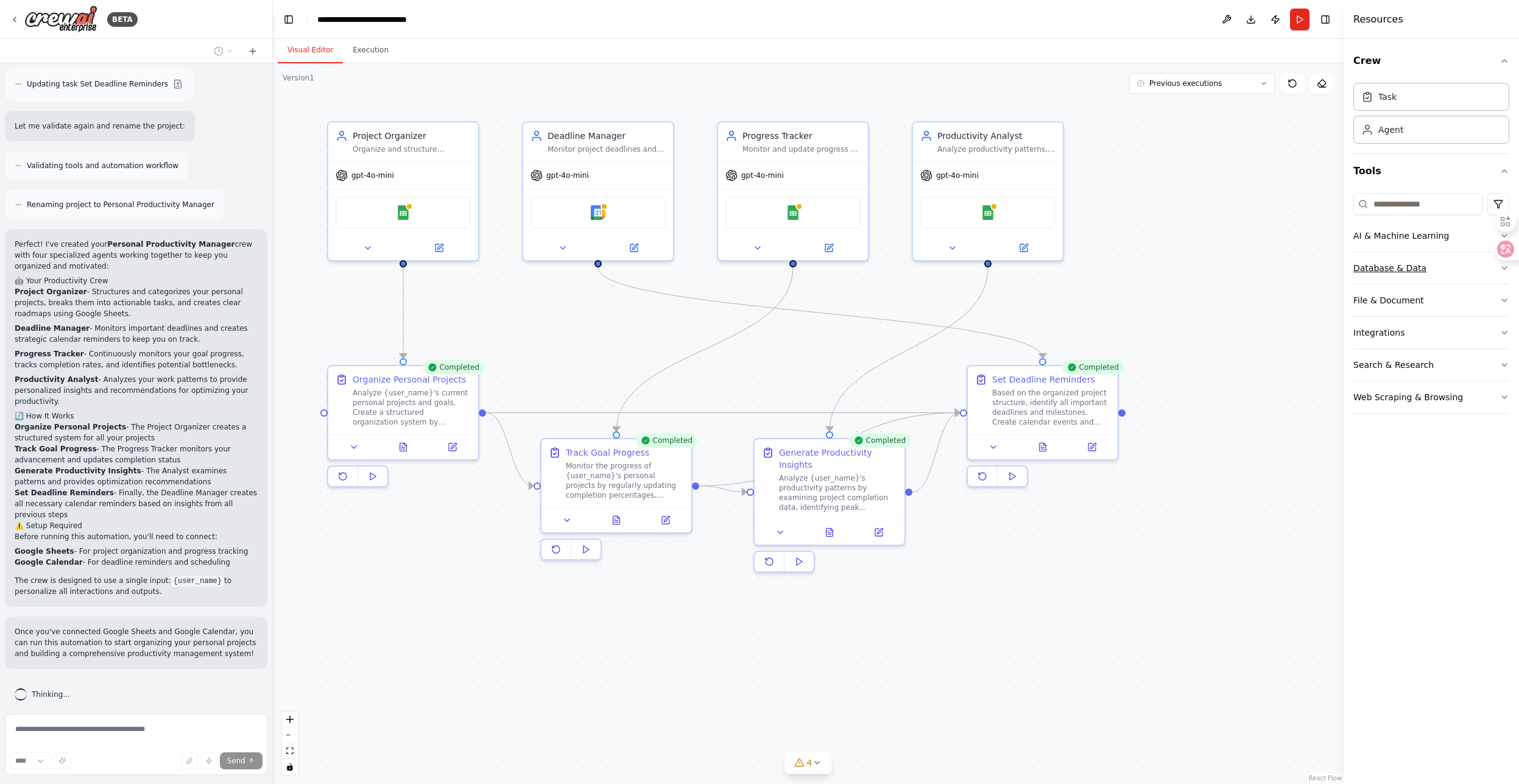
click at [1389, 264] on div "Database & Data" at bounding box center [1390, 268] width 73 height 12
click at [1389, 266] on div "Database & Data" at bounding box center [1390, 268] width 73 height 12
click at [1385, 299] on div "File & Document" at bounding box center [1389, 300] width 71 height 12
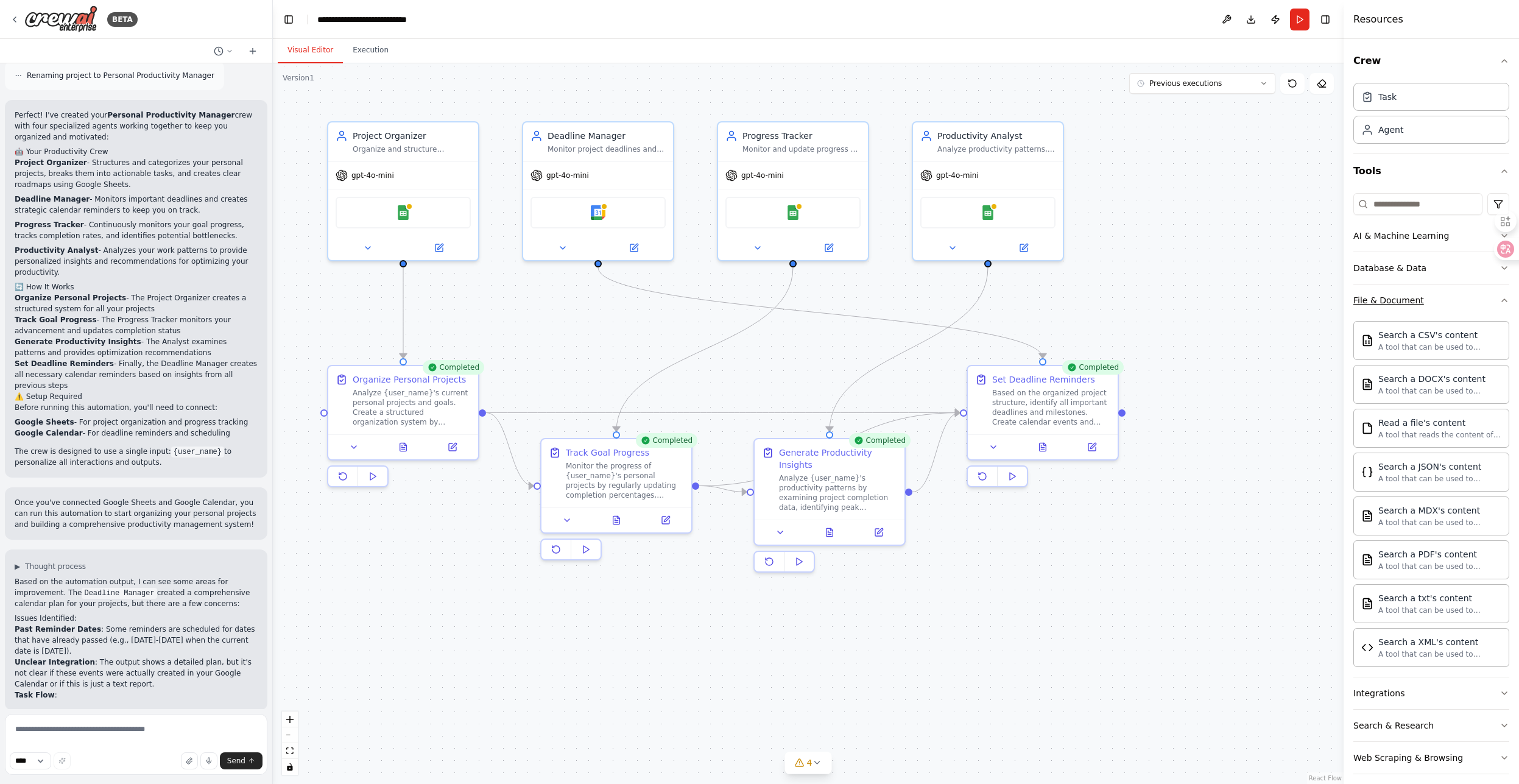
click at [1385, 299] on div "File & Document" at bounding box center [1389, 300] width 71 height 12
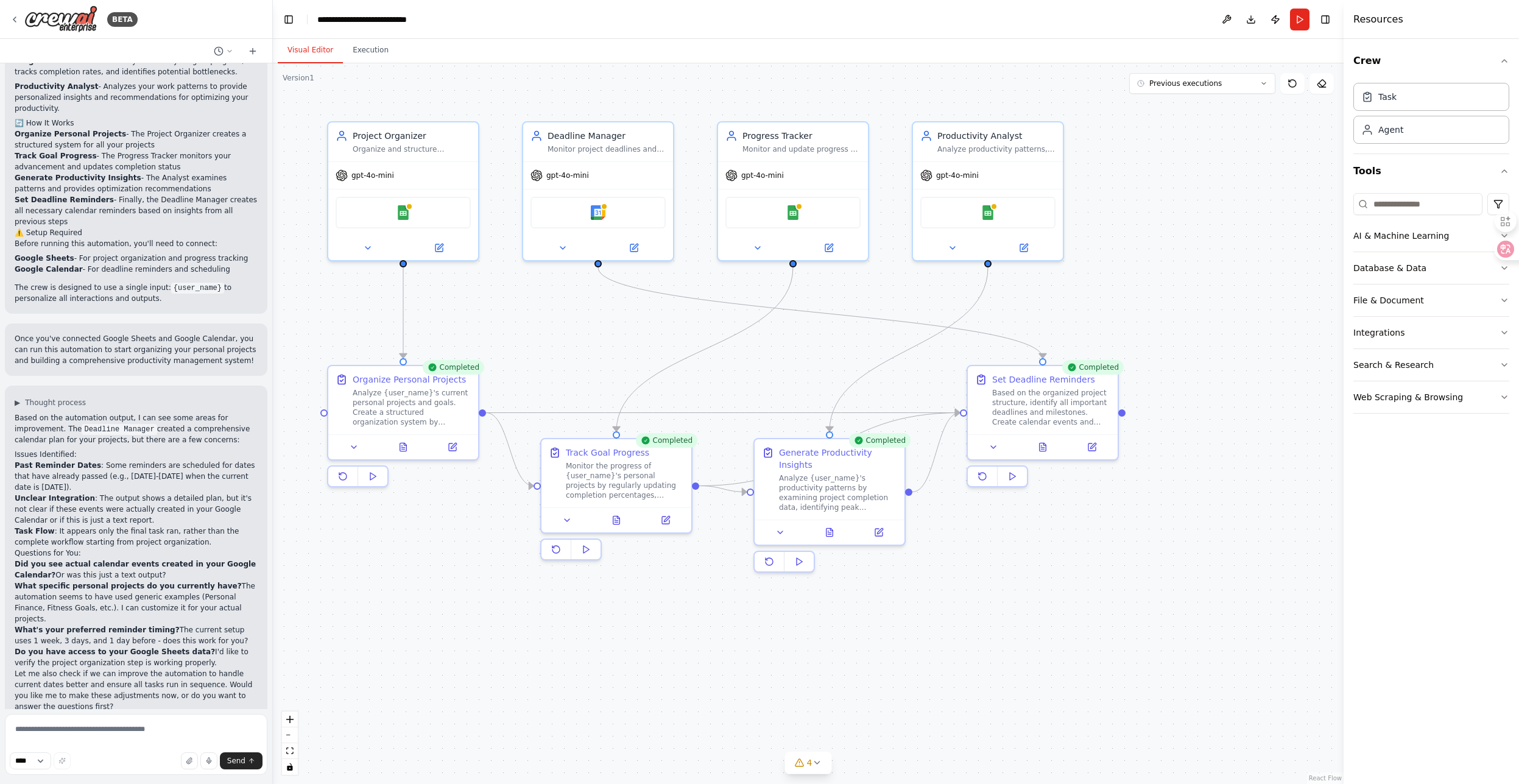
scroll to position [1421, 0]
click at [502, 620] on div ".deletable-edge-delete-btn { width: 20px; height: 20px; border: 0px solid #ffff…" at bounding box center [807, 423] width 1070 height 720
click at [368, 54] on button "Execution" at bounding box center [371, 51] width 55 height 26
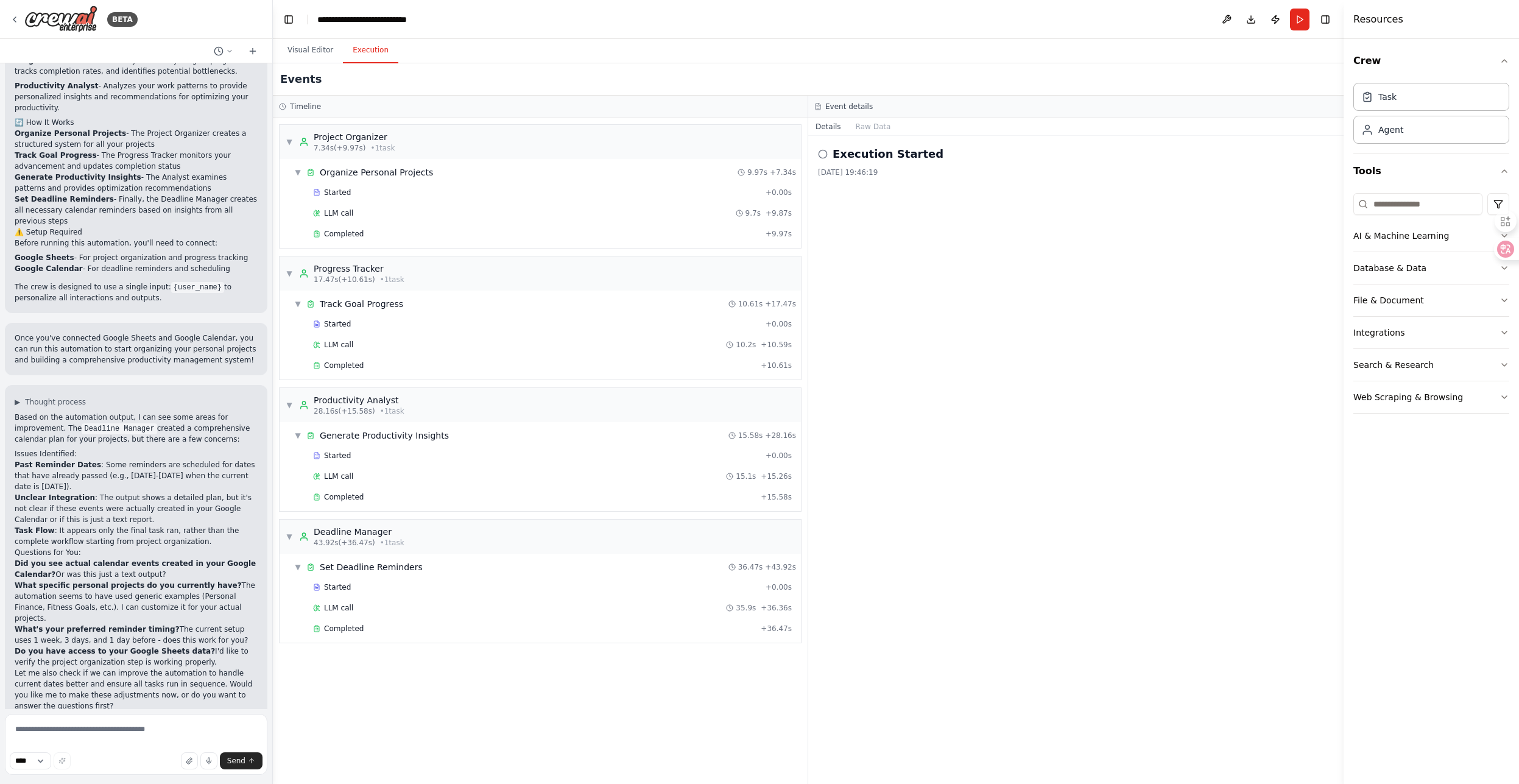
click at [986, 420] on div "Execution Started 2025/9/26 19:46:19" at bounding box center [1076, 459] width 536 height 648
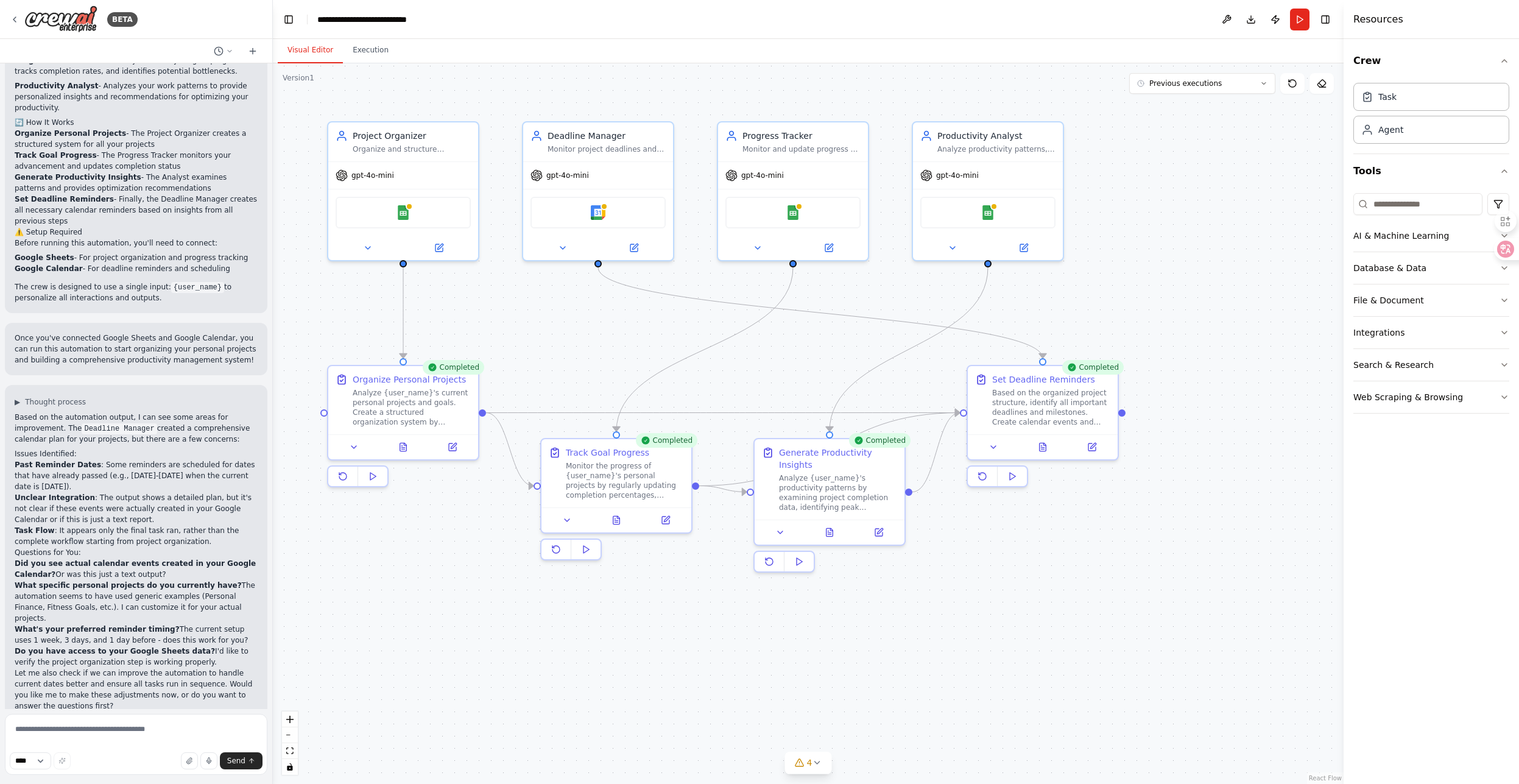
click at [308, 48] on button "Visual Editor" at bounding box center [311, 51] width 66 height 26
click at [369, 49] on button "Execution" at bounding box center [371, 51] width 55 height 26
click at [306, 53] on button "Visual Editor" at bounding box center [311, 51] width 66 height 26
click at [286, 14] on button "Toggle Left Sidebar" at bounding box center [289, 20] width 17 height 17
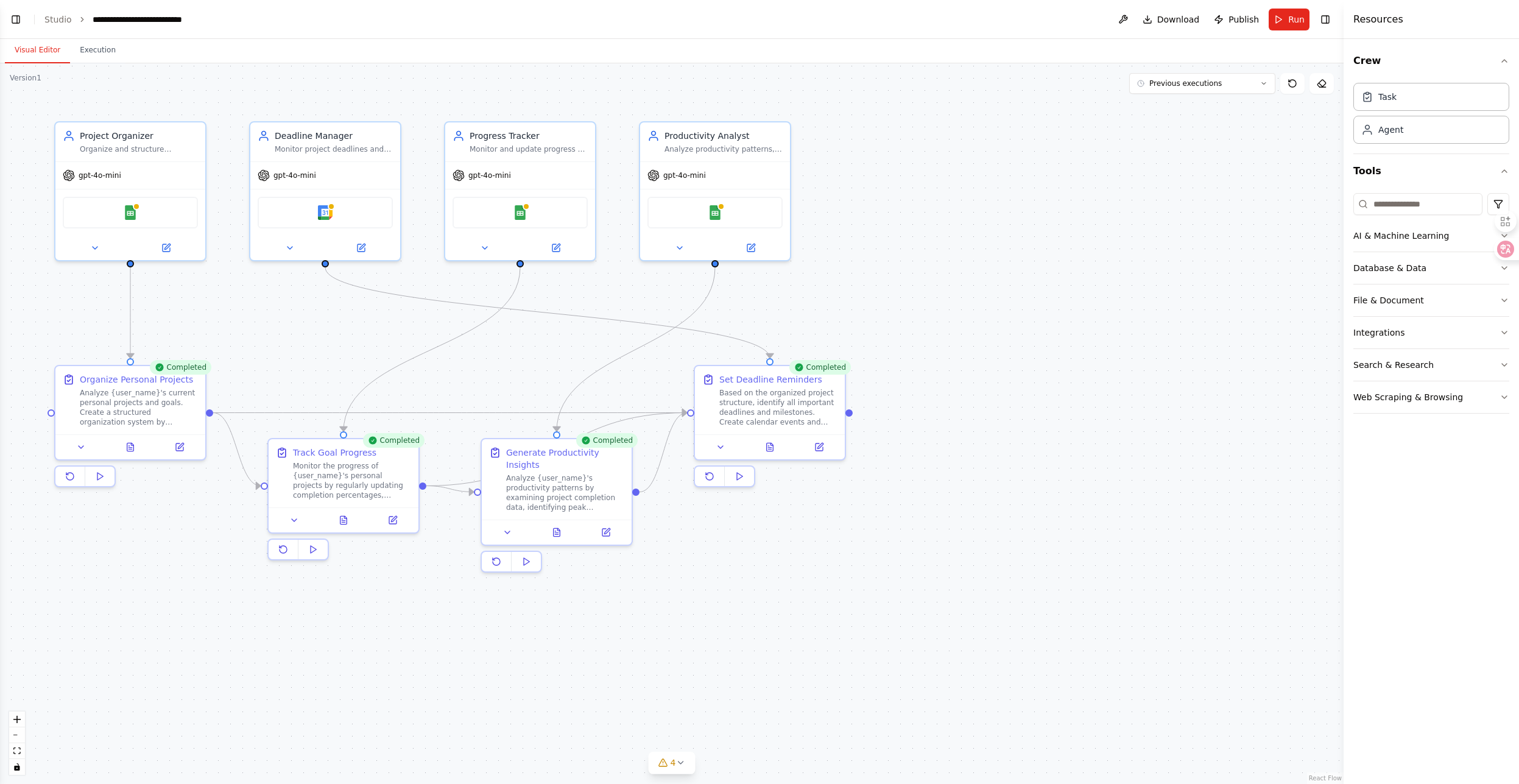
click at [16, 16] on button "Toggle Left Sidebar" at bounding box center [16, 20] width 17 height 17
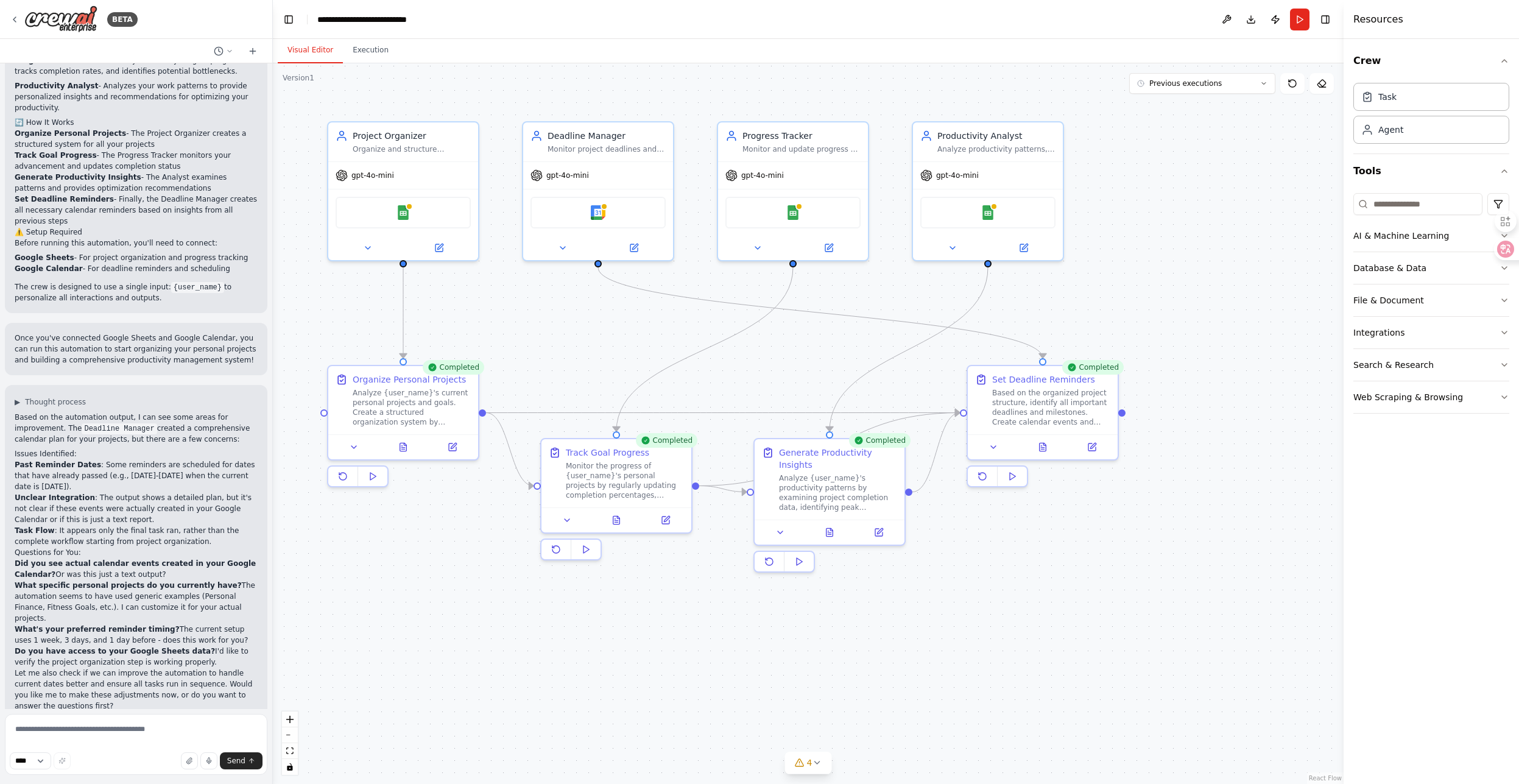
drag, startPoint x: 600, startPoint y: 73, endPoint x: 537, endPoint y: 70, distance: 63.1
click at [600, 73] on div ".deletable-edge-delete-btn { width: 20px; height: 20px; border: 0px solid #ffff…" at bounding box center [807, 423] width 1070 height 720
click at [14, 20] on icon at bounding box center [14, 19] width 9 height 9
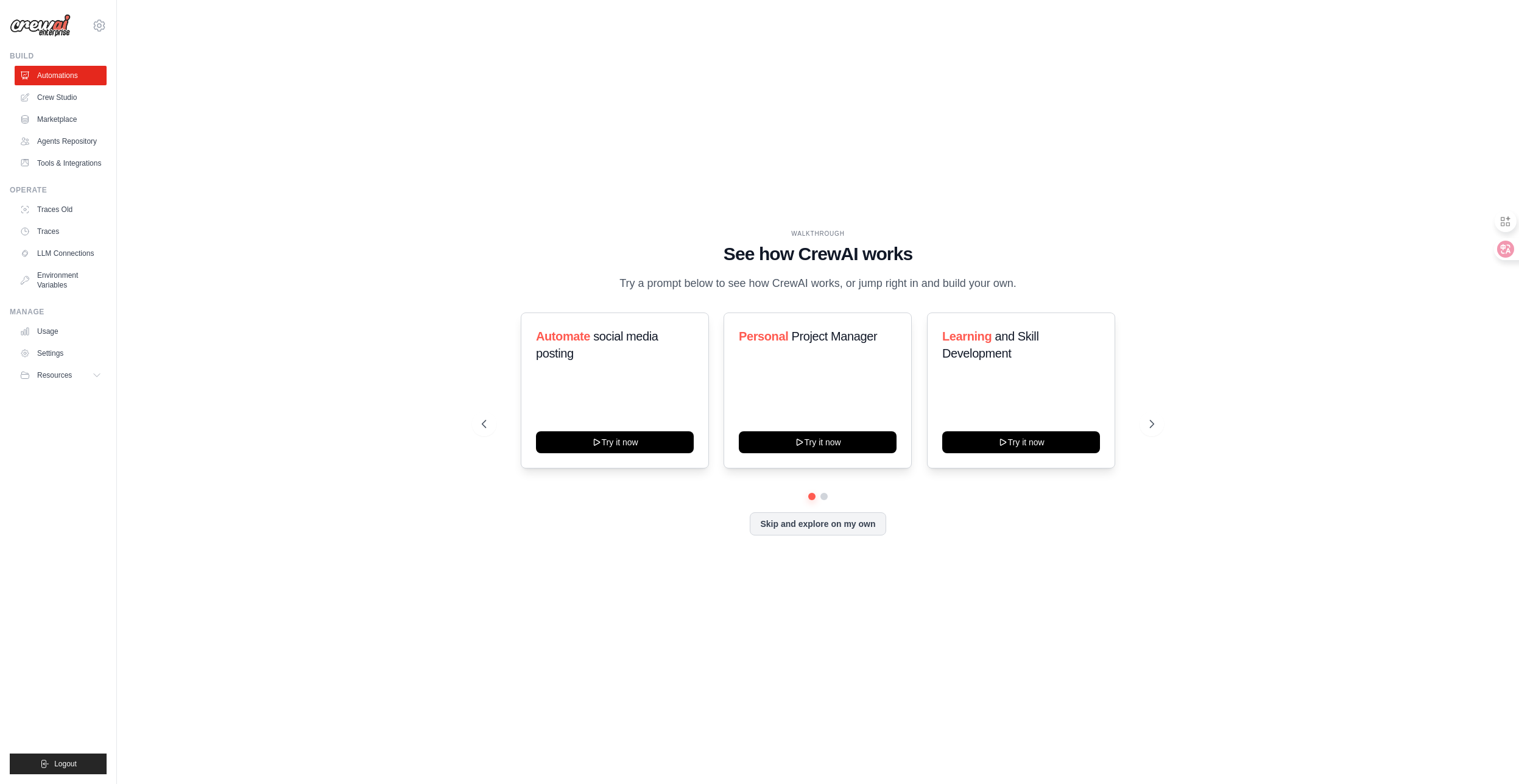
click at [482, 353] on div "Automate social media posting Try it now Personal Project Manager Try it now Le…" at bounding box center [817, 390] width 672 height 156
click at [84, 374] on button "Resources" at bounding box center [61, 375] width 92 height 20
click at [78, 354] on link "Settings" at bounding box center [61, 353] width 92 height 20
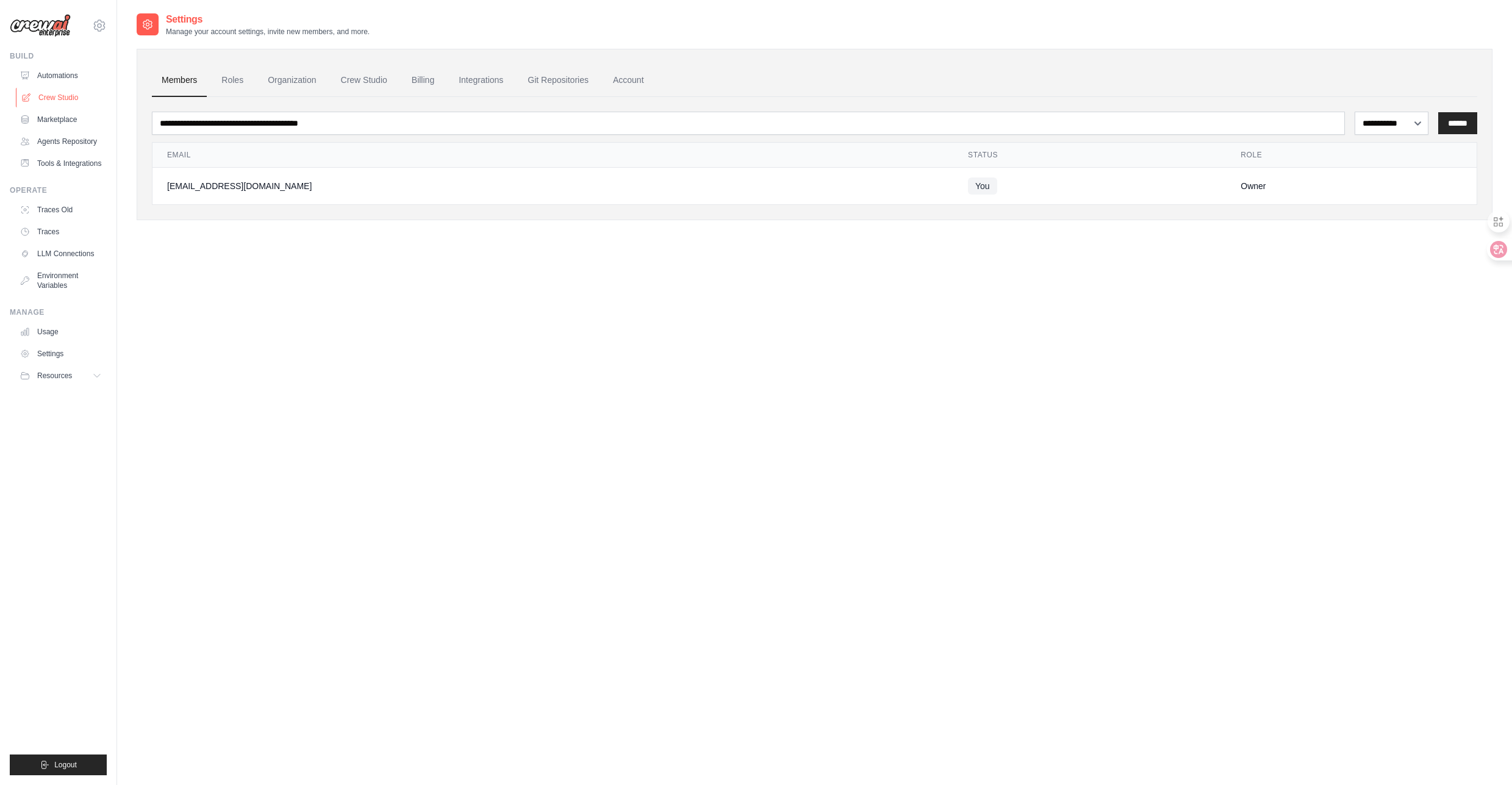
click at [68, 104] on link "Crew Studio" at bounding box center [61, 98] width 92 height 20
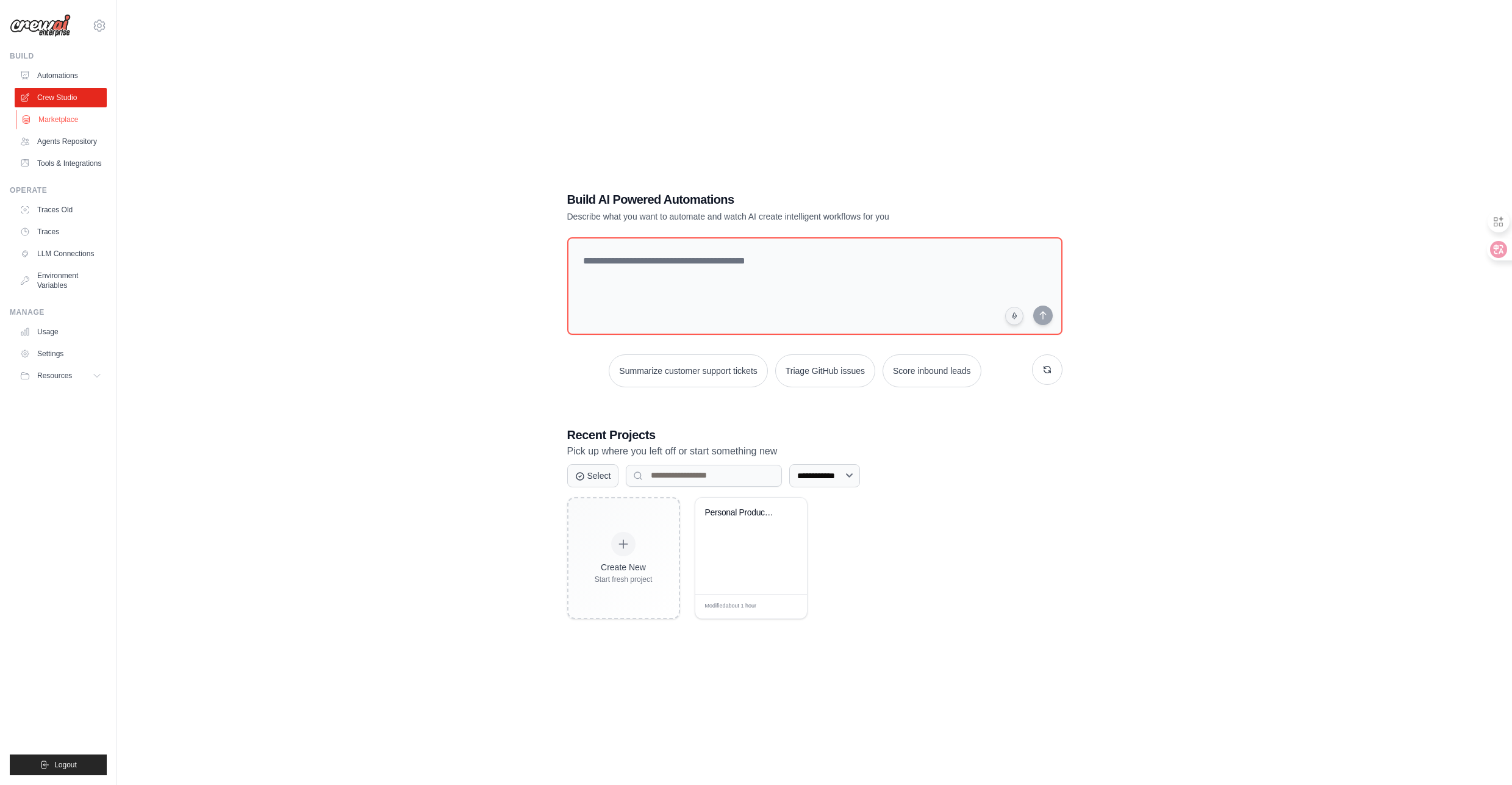
click at [57, 120] on link "Marketplace" at bounding box center [61, 119] width 92 height 20
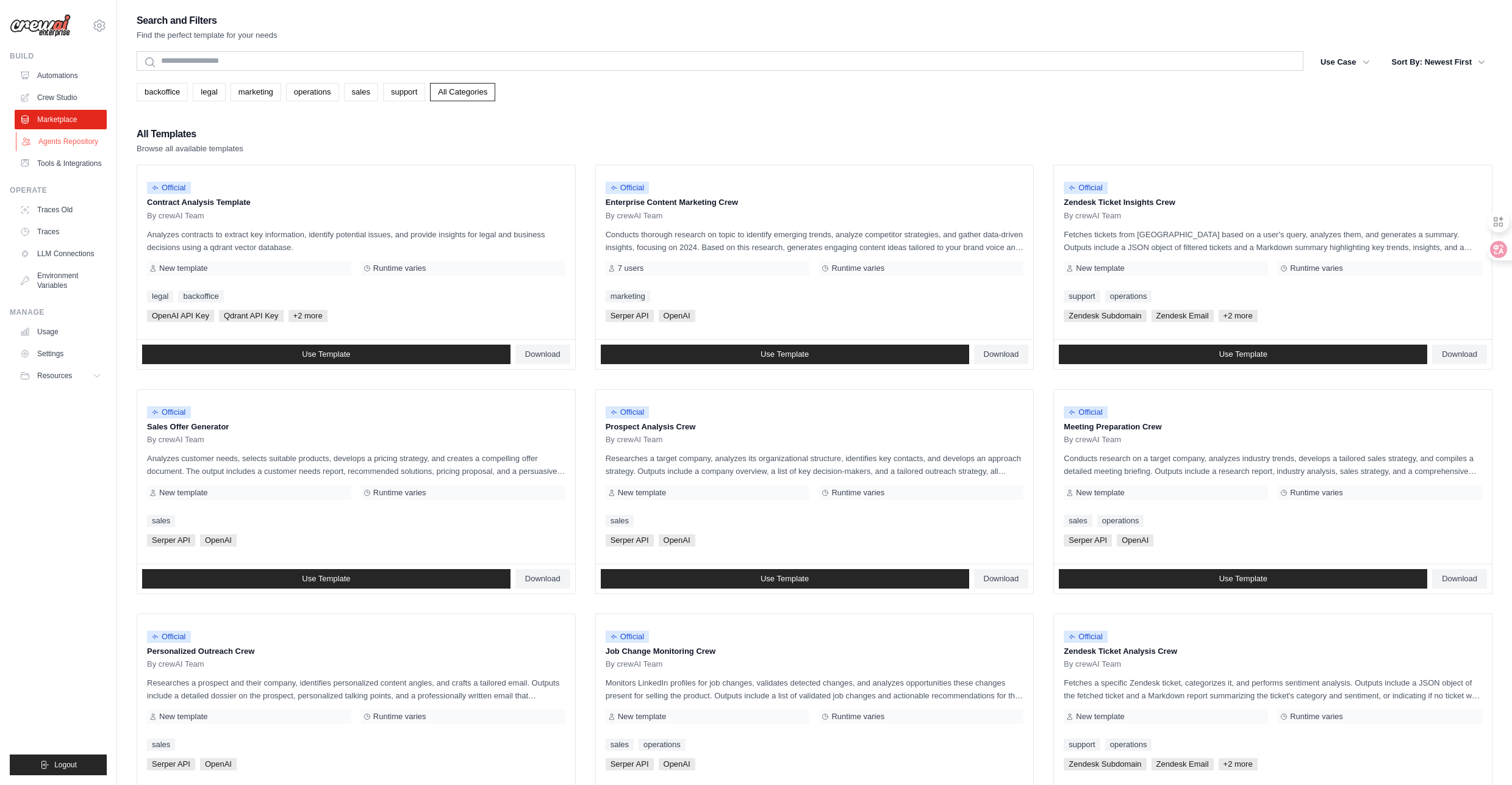
click at [55, 149] on link "Agents Repository" at bounding box center [61, 142] width 92 height 20
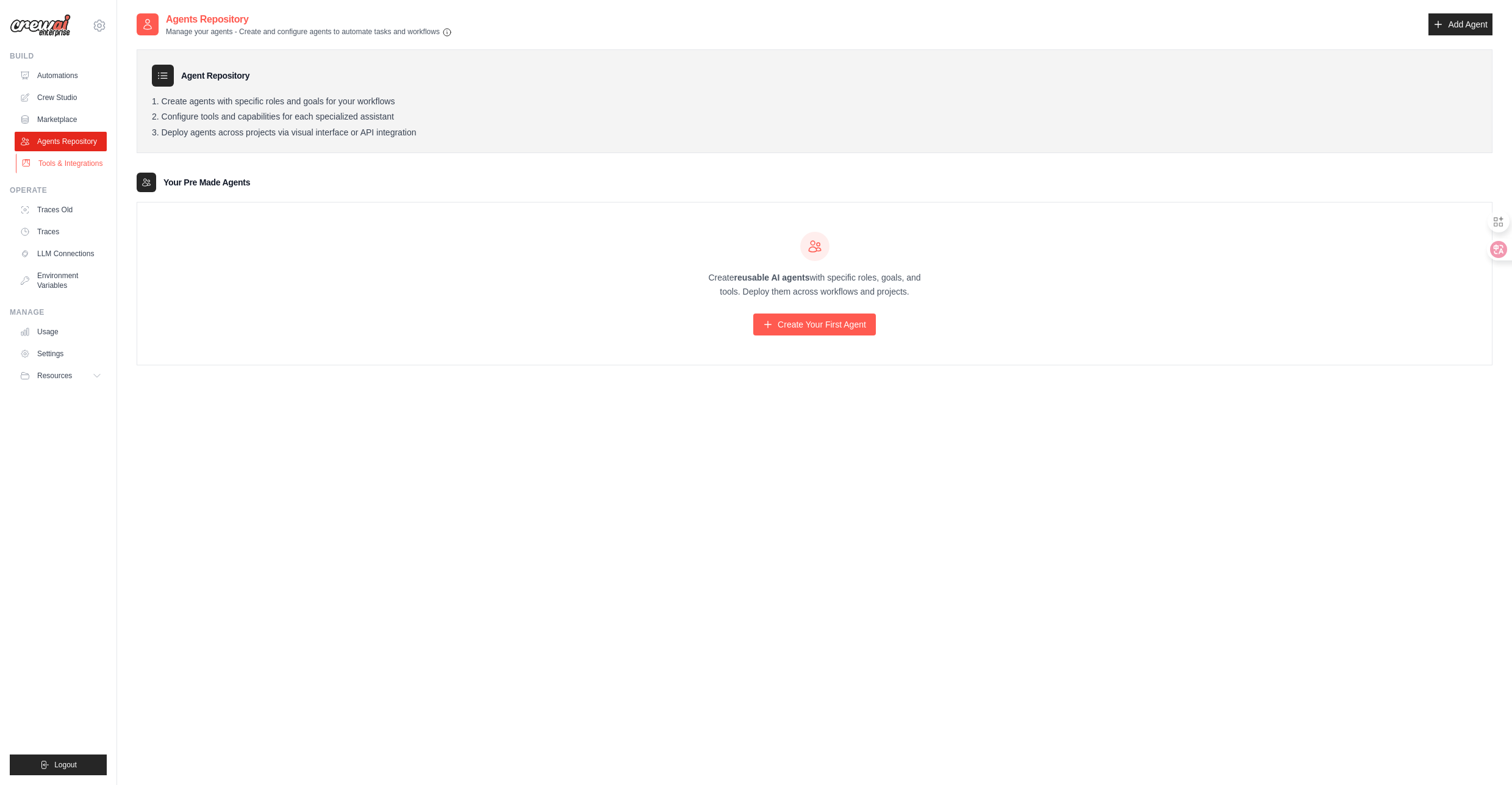
click at [73, 167] on link "Tools & Integrations" at bounding box center [61, 163] width 92 height 20
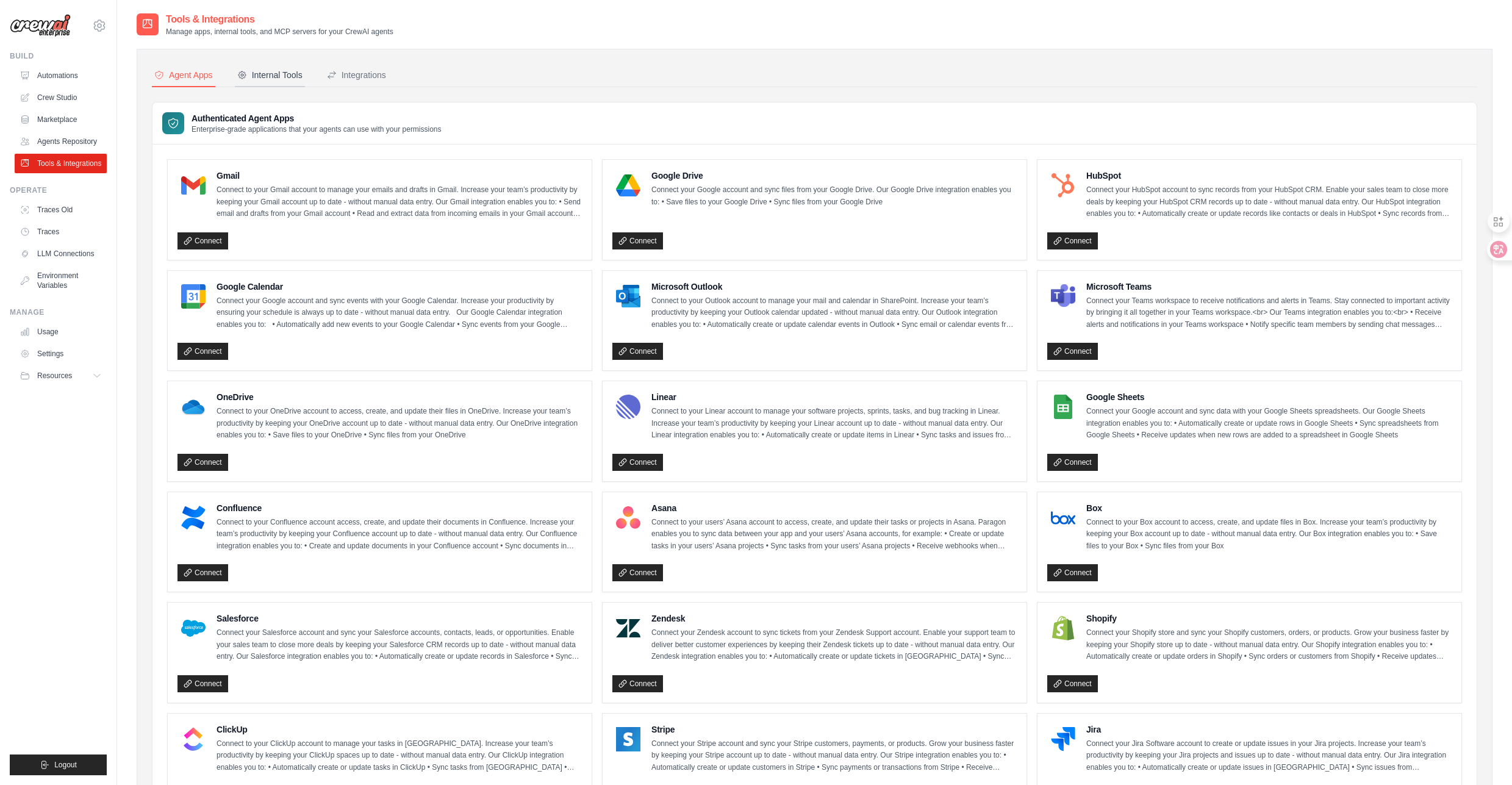
click at [262, 78] on div "Internal Tools" at bounding box center [270, 75] width 66 height 12
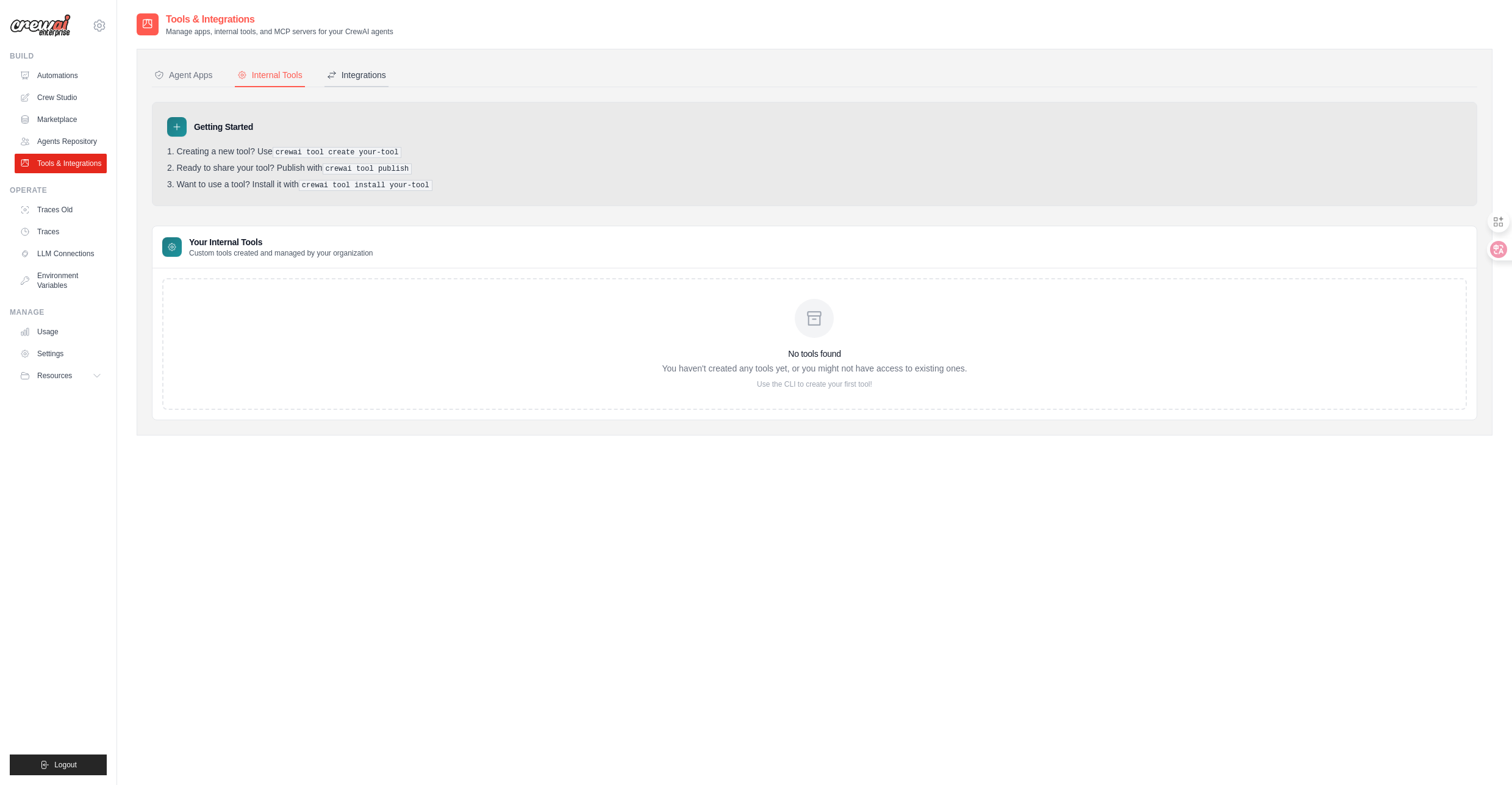
click at [356, 74] on div "Integrations" at bounding box center [356, 75] width 59 height 12
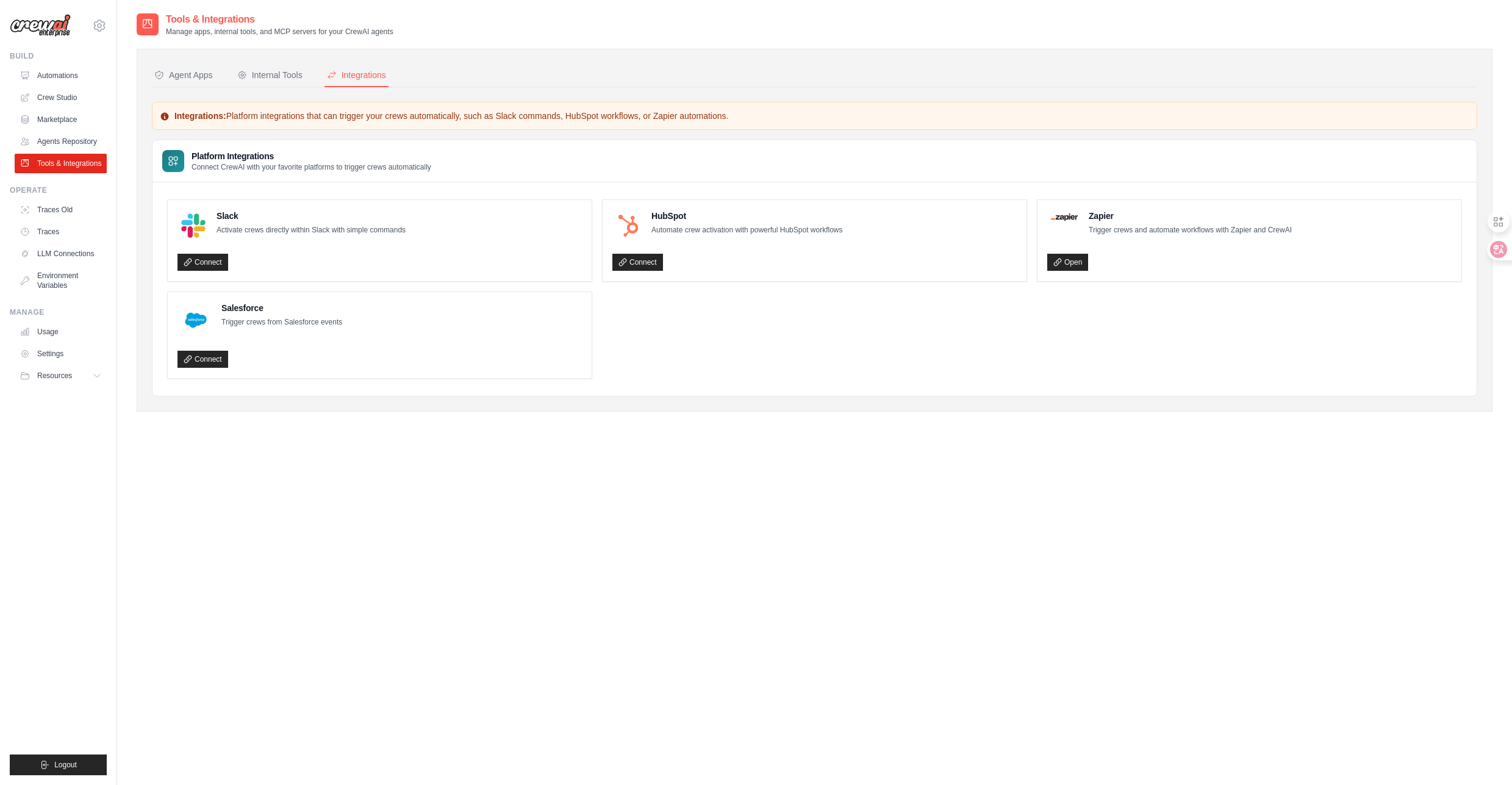
click at [194, 82] on button "Agent Apps" at bounding box center [183, 75] width 63 height 23
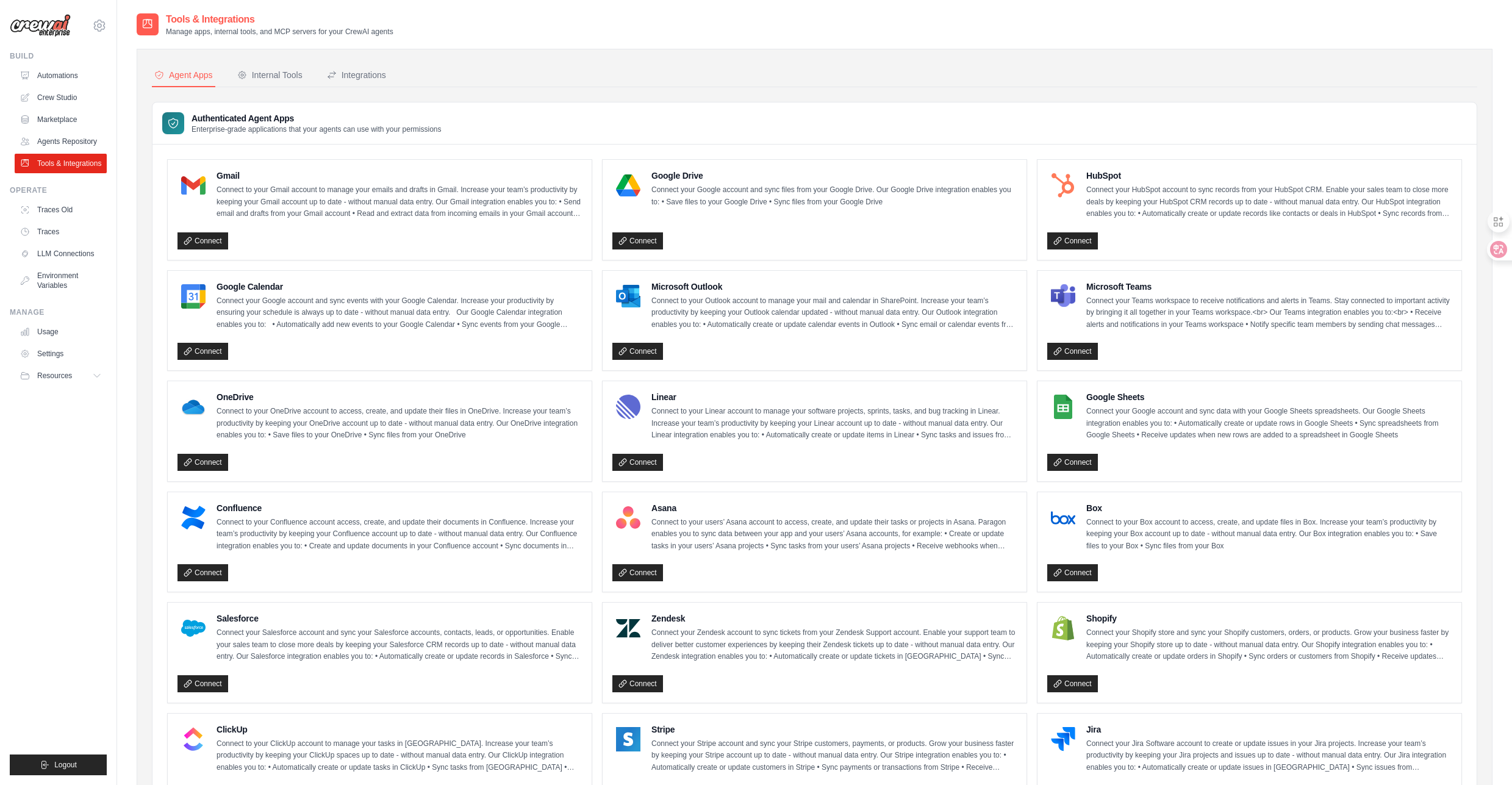
click at [143, 160] on div "Agent Apps Internal Tools Integrations Authenticated Agent Apps Enterprise-grad…" at bounding box center [815, 556] width 1356 height 1016
click at [98, 26] on icon at bounding box center [99, 26] width 3 height 3
click at [167, 79] on span "Settings" at bounding box center [151, 75] width 97 height 12
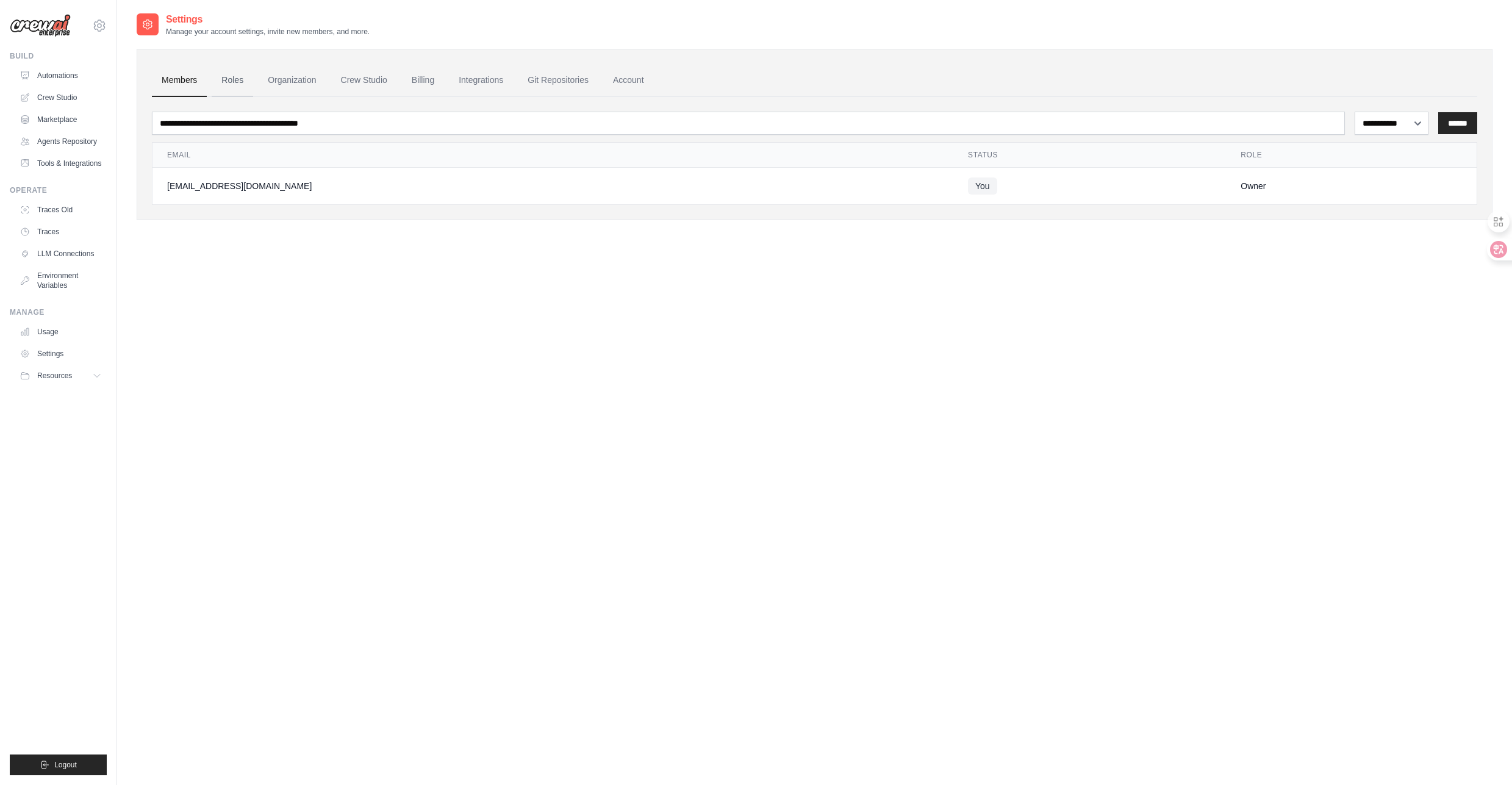
click at [237, 86] on link "Roles" at bounding box center [232, 80] width 41 height 33
